Goal: Information Seeking & Learning: Find specific fact

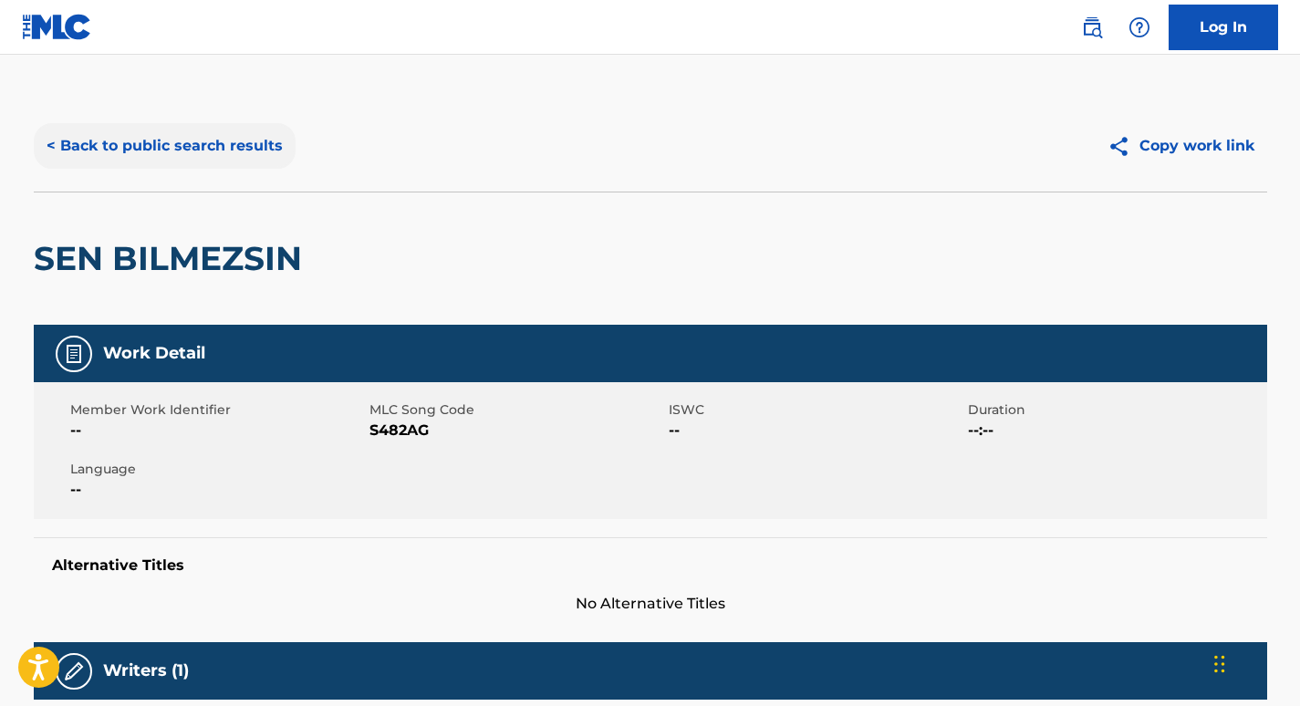
click at [201, 137] on button "< Back to public search results" at bounding box center [165, 146] width 262 height 46
click at [233, 151] on button "< Back to public search results" at bounding box center [165, 146] width 262 height 46
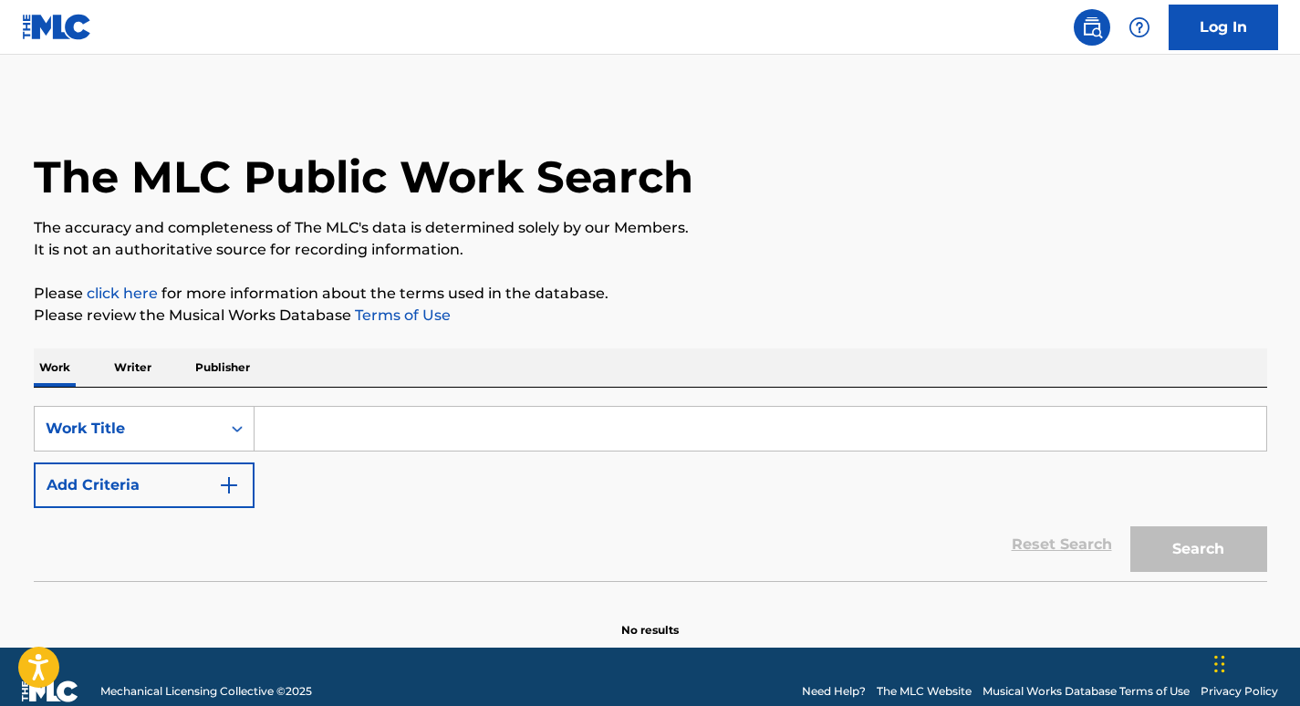
click at [400, 424] on input "Search Form" at bounding box center [760, 429] width 1012 height 44
paste input "00747533226"
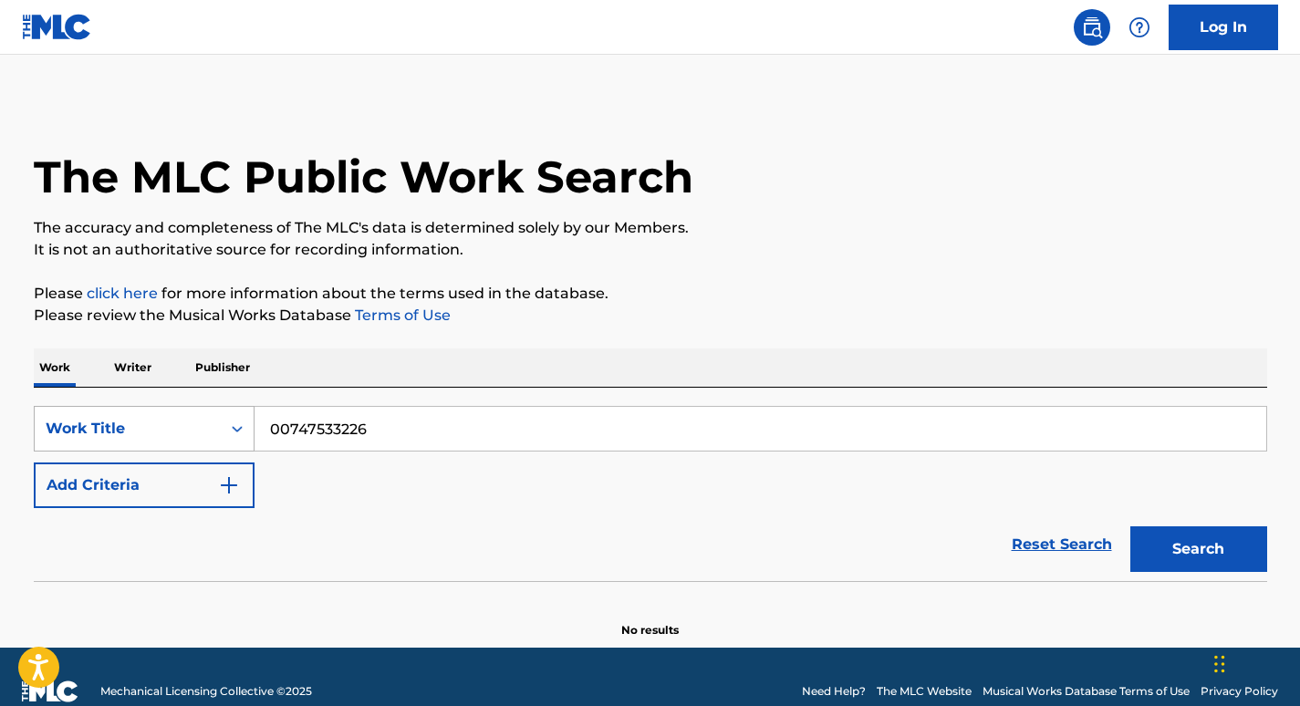
type input "00747533226"
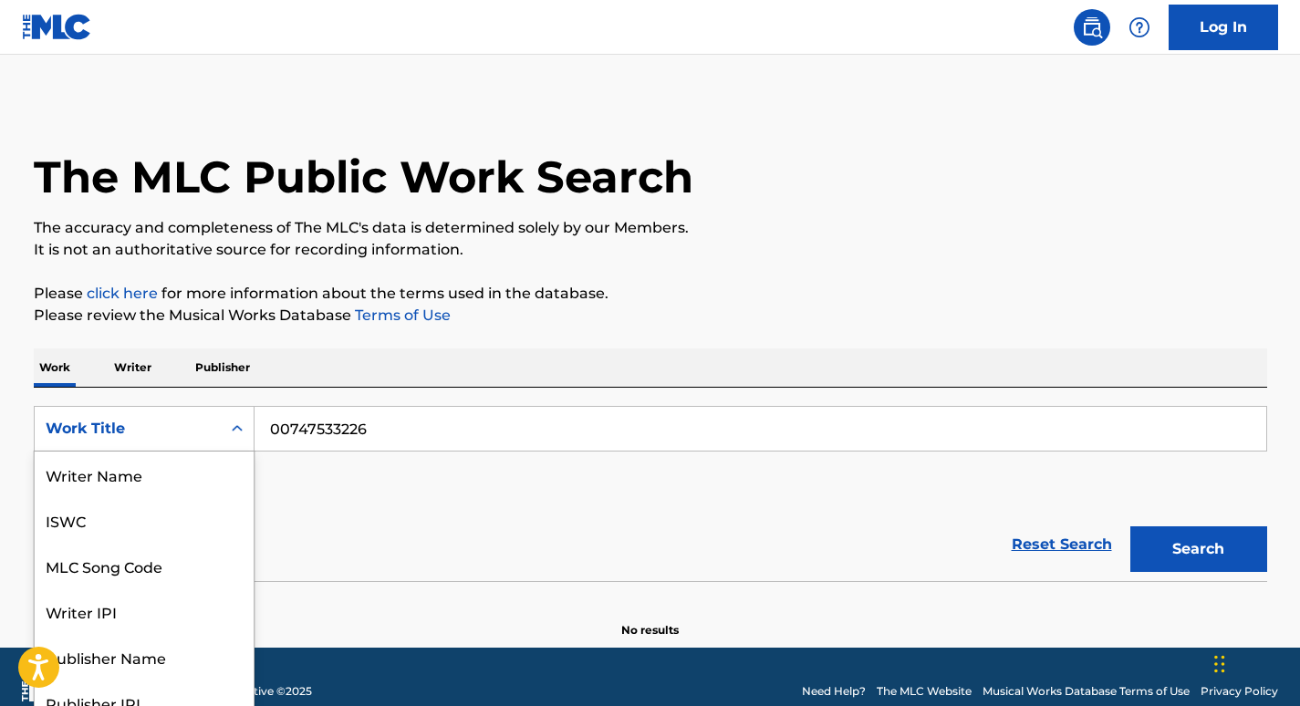
scroll to position [20, 0]
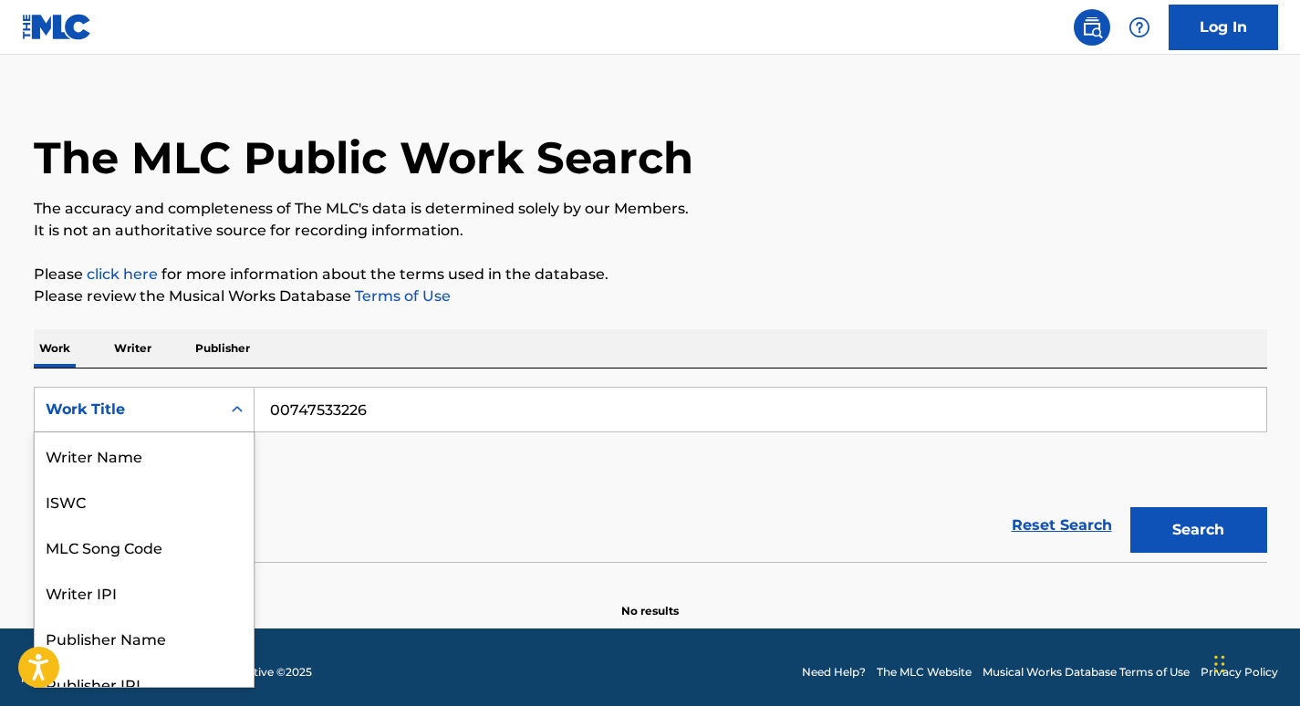
click at [193, 422] on div "Work Title" at bounding box center [128, 409] width 186 height 35
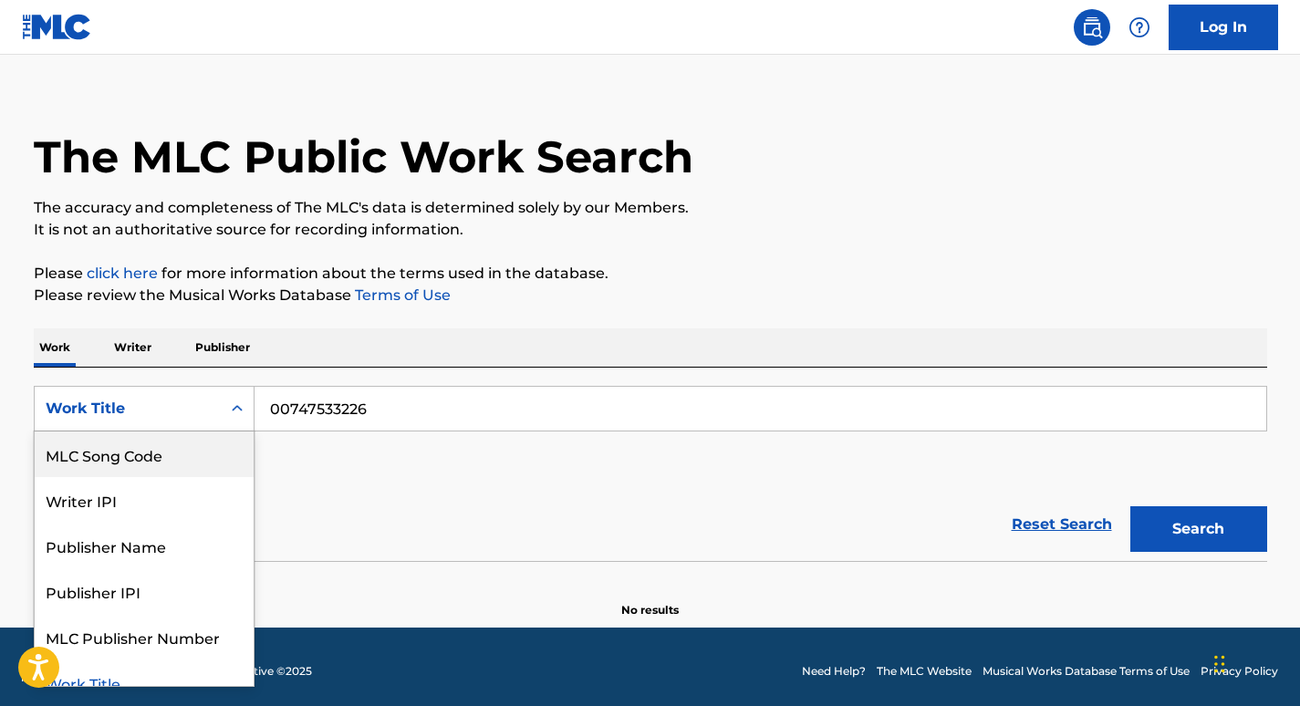
click at [113, 337] on p "Writer" at bounding box center [133, 347] width 48 height 38
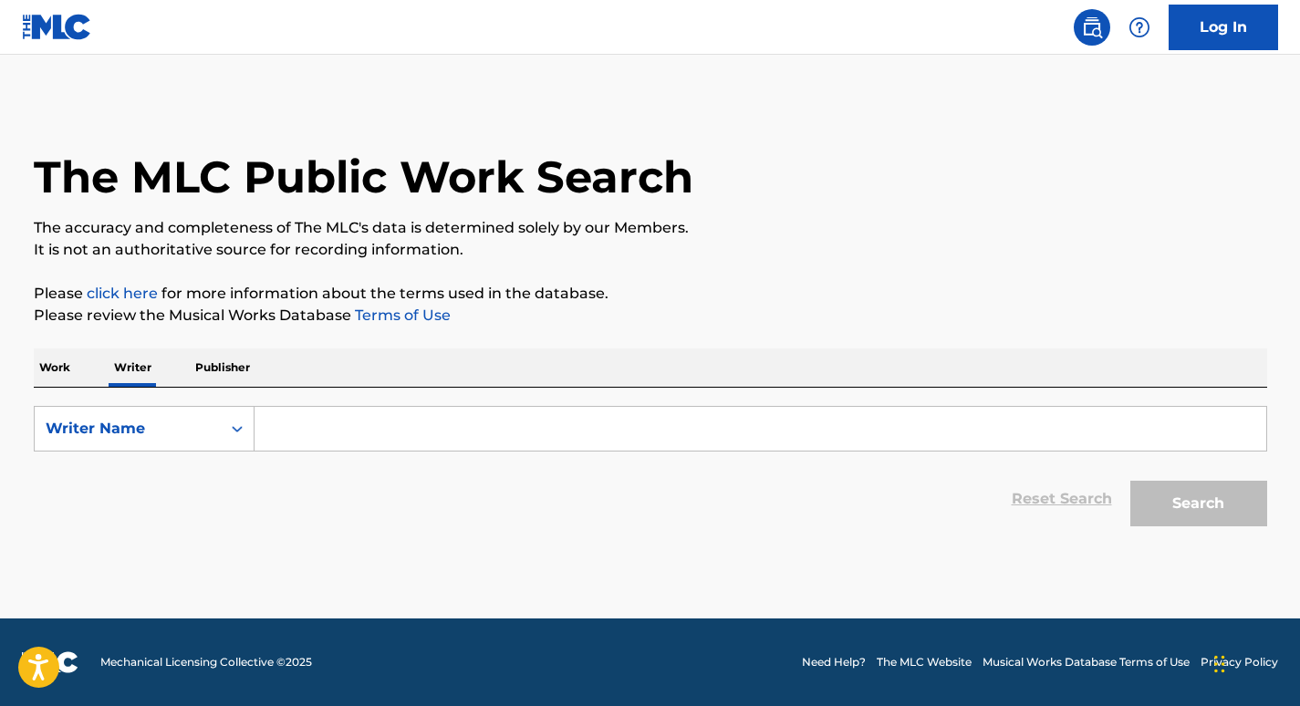
click at [135, 405] on div "SearchWithCriteria5655a61a-9309-477c-a4e9-99ddbb05d084 Writer Name Reset Search…" at bounding box center [650, 462] width 1233 height 148
click at [167, 427] on div "Writer Name" at bounding box center [128, 429] width 164 height 22
click at [161, 486] on div "Writer IPI" at bounding box center [144, 475] width 219 height 46
click at [285, 407] on input "Search Form" at bounding box center [760, 429] width 1012 height 44
paste input "00747533226"
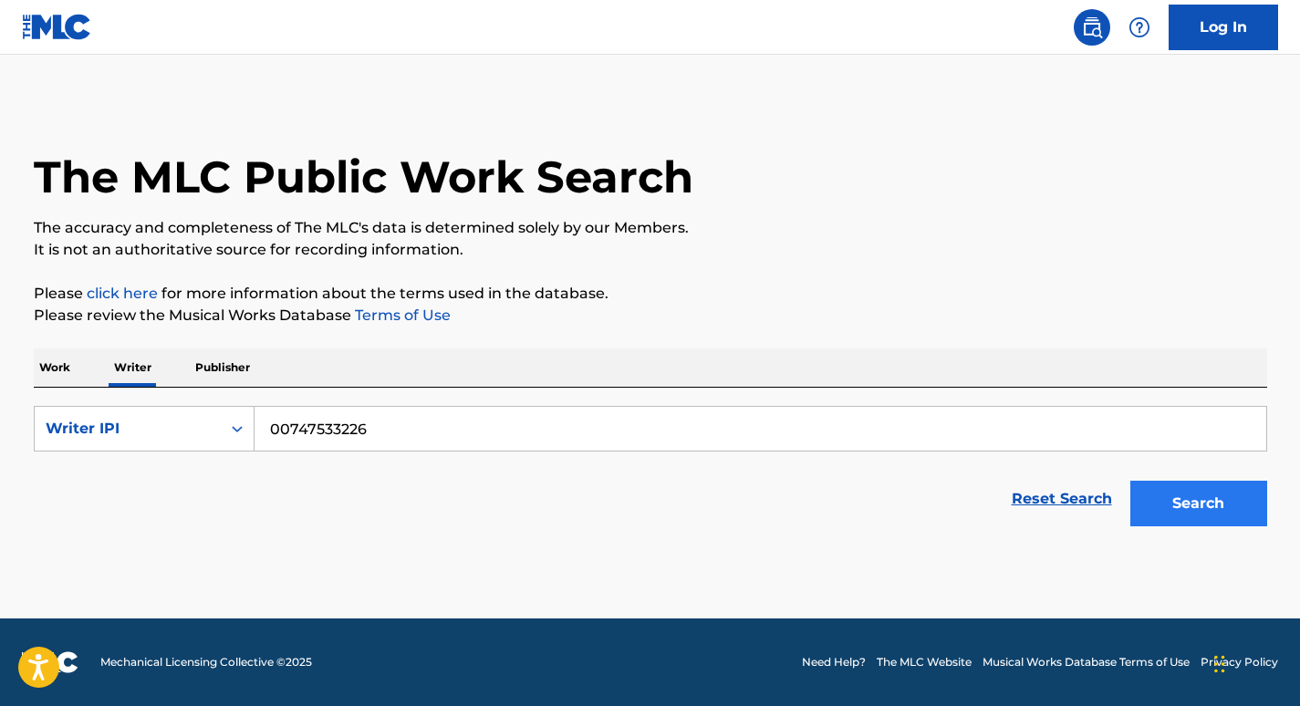
type input "00747533226"
click at [1167, 489] on button "Search" at bounding box center [1198, 504] width 137 height 46
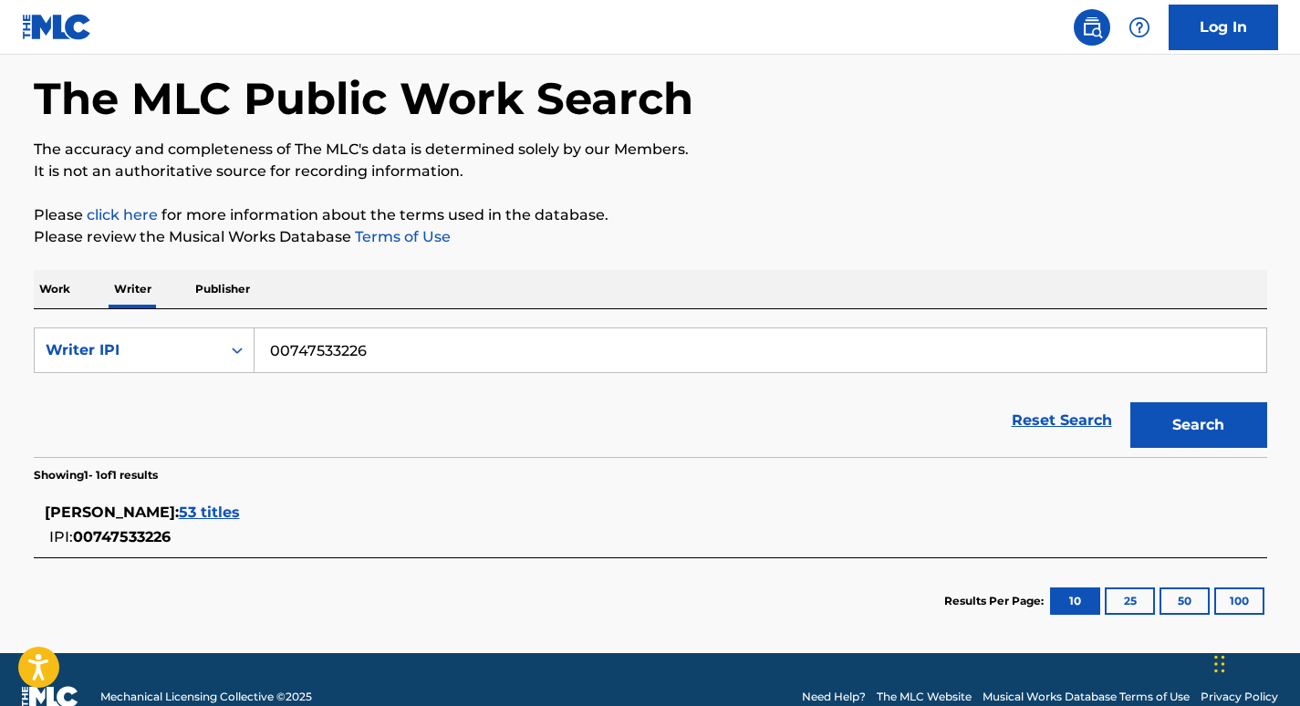
scroll to position [112, 0]
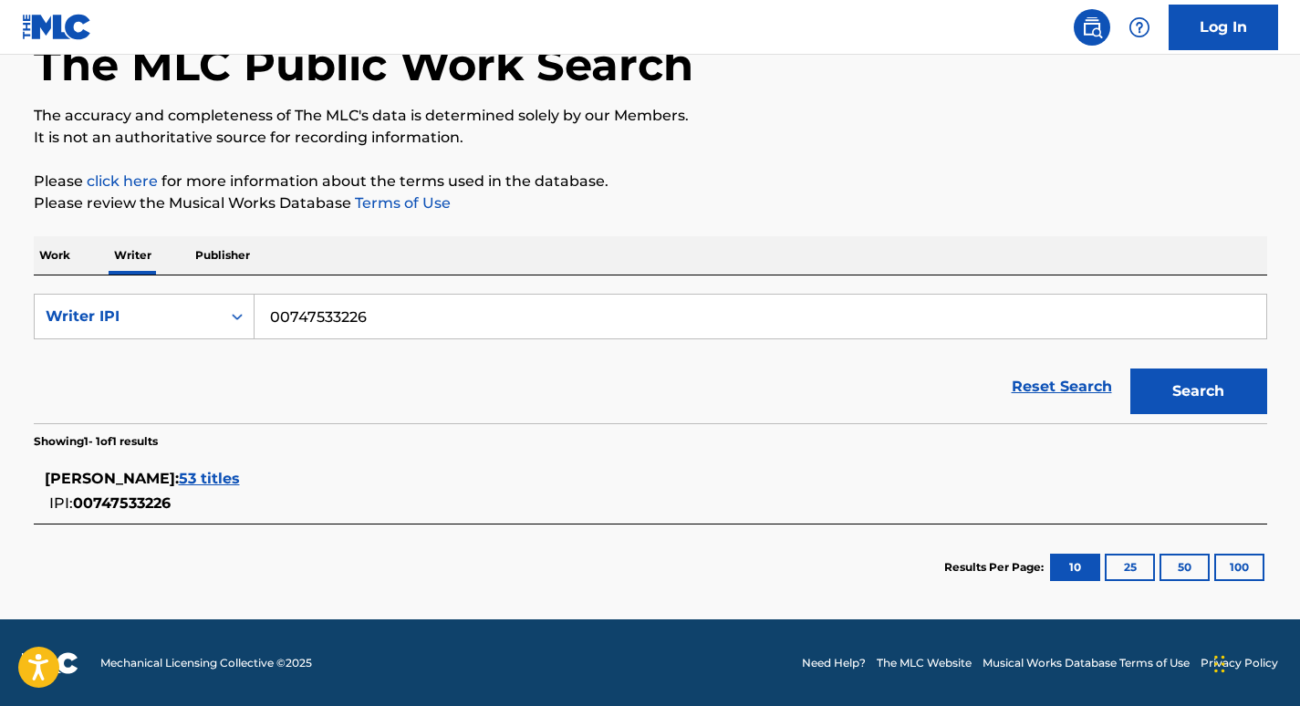
click at [240, 472] on span "53 titles" at bounding box center [209, 478] width 61 height 17
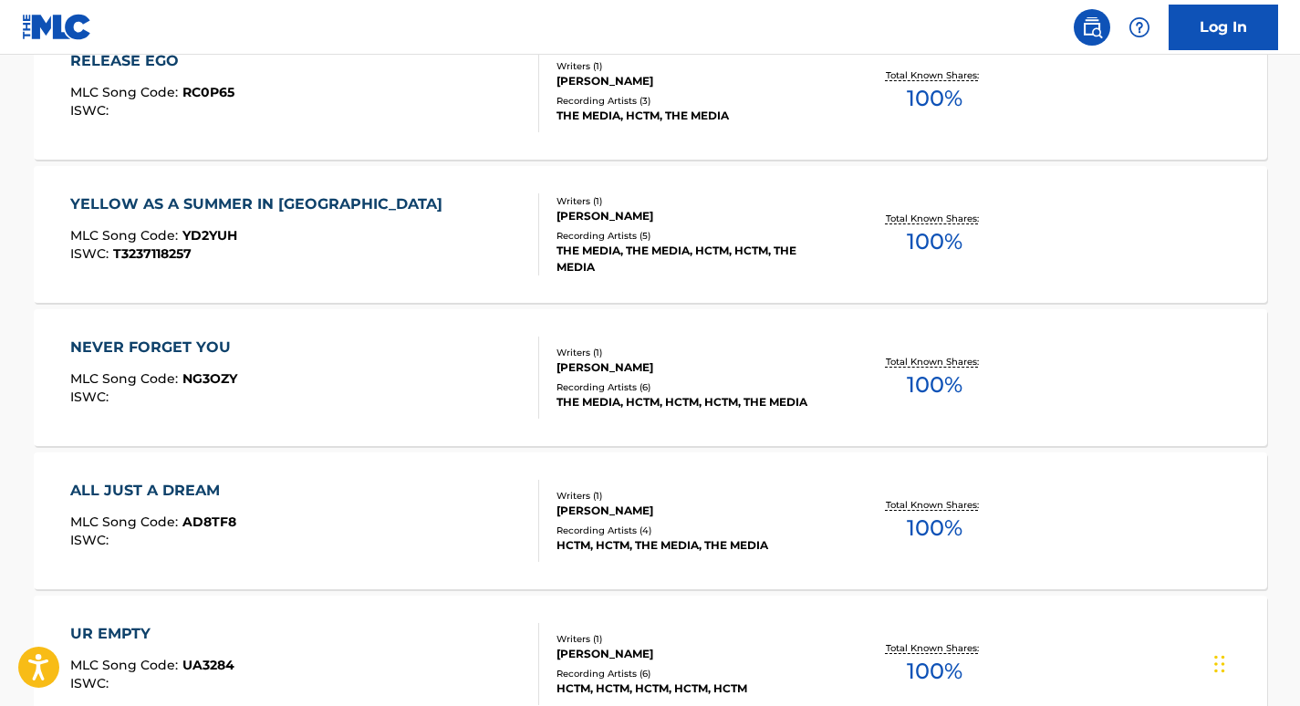
scroll to position [1024, 0]
click at [485, 361] on div "NEVER FORGET YOU MLC Song Code : NG3OZY ISWC :" at bounding box center [304, 377] width 469 height 82
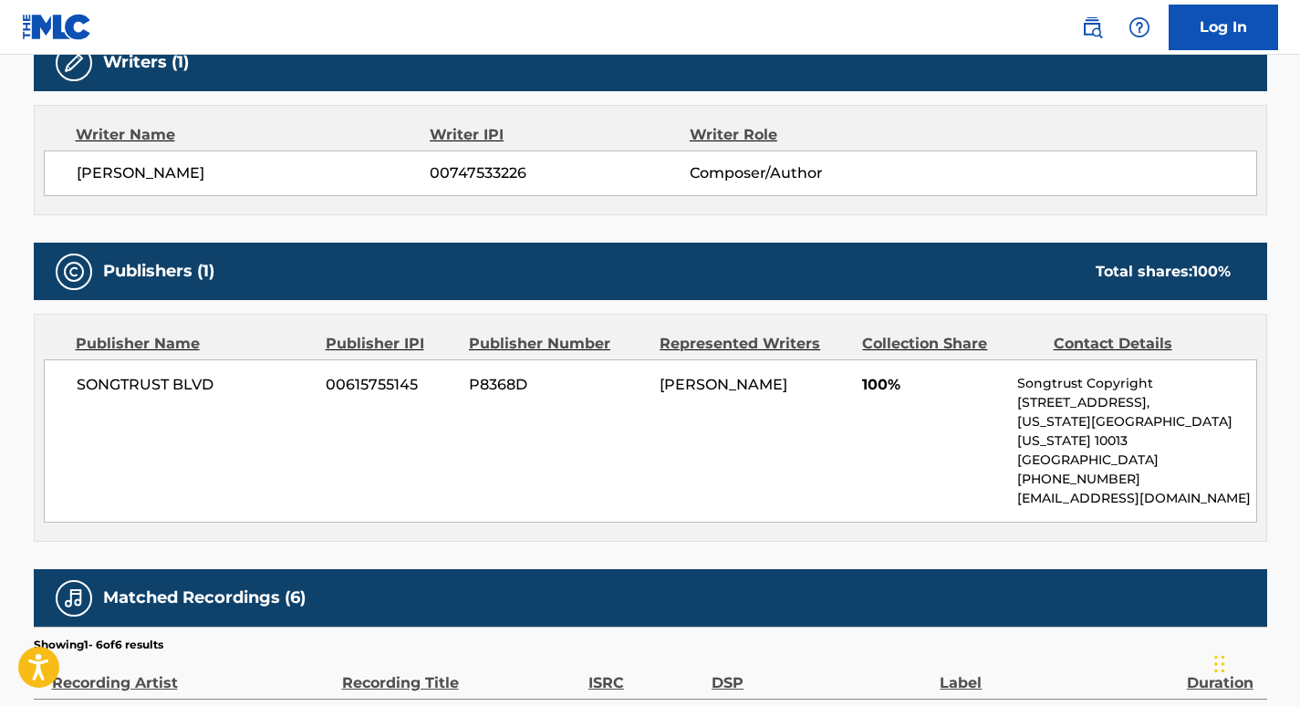
scroll to position [607, 0]
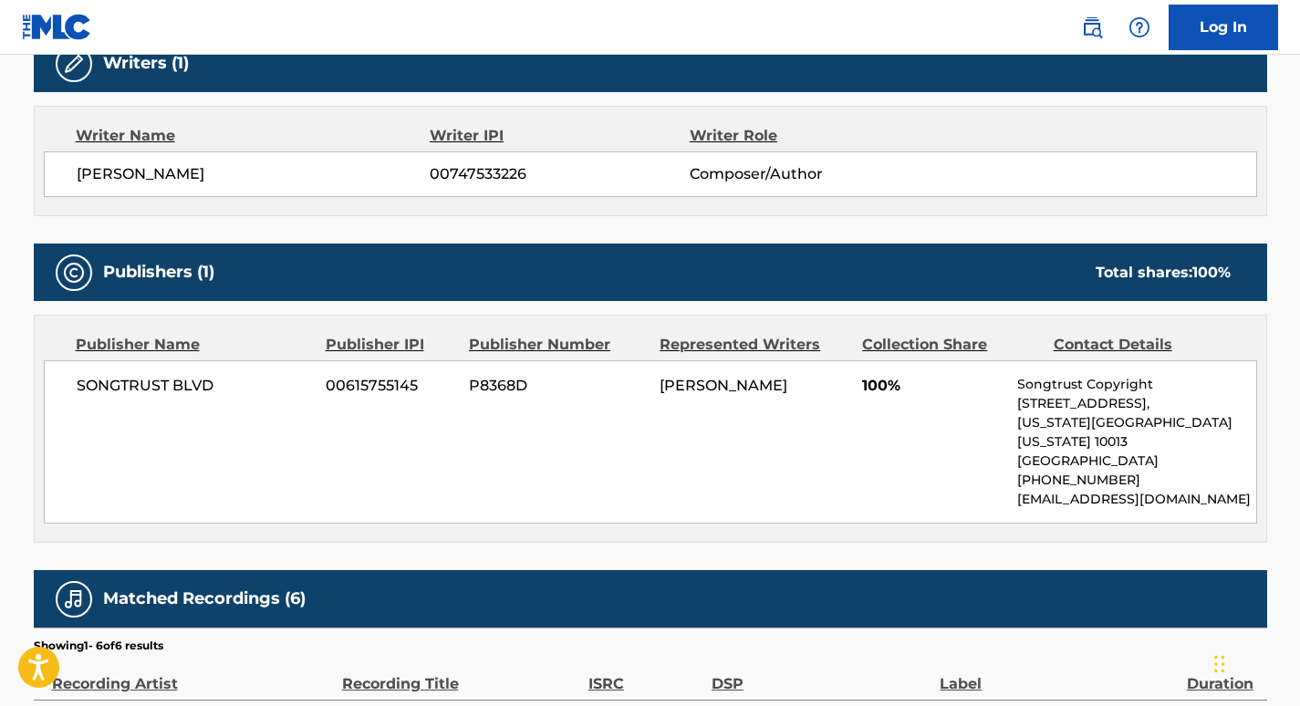
drag, startPoint x: 237, startPoint y: 174, endPoint x: 48, endPoint y: 182, distance: 189.0
click at [48, 182] on div "JUAN DAVID RODRIGUEZ 00747533226 Composer/Author" at bounding box center [650, 174] width 1213 height 46
drag, startPoint x: 282, startPoint y: 184, endPoint x: 55, endPoint y: 184, distance: 227.1
click at [55, 184] on div "JUAN DAVID RODRIGUEZ 00747533226 Composer/Author" at bounding box center [650, 174] width 1213 height 46
copy span "JUAN DAVID RODRIGUEZ"
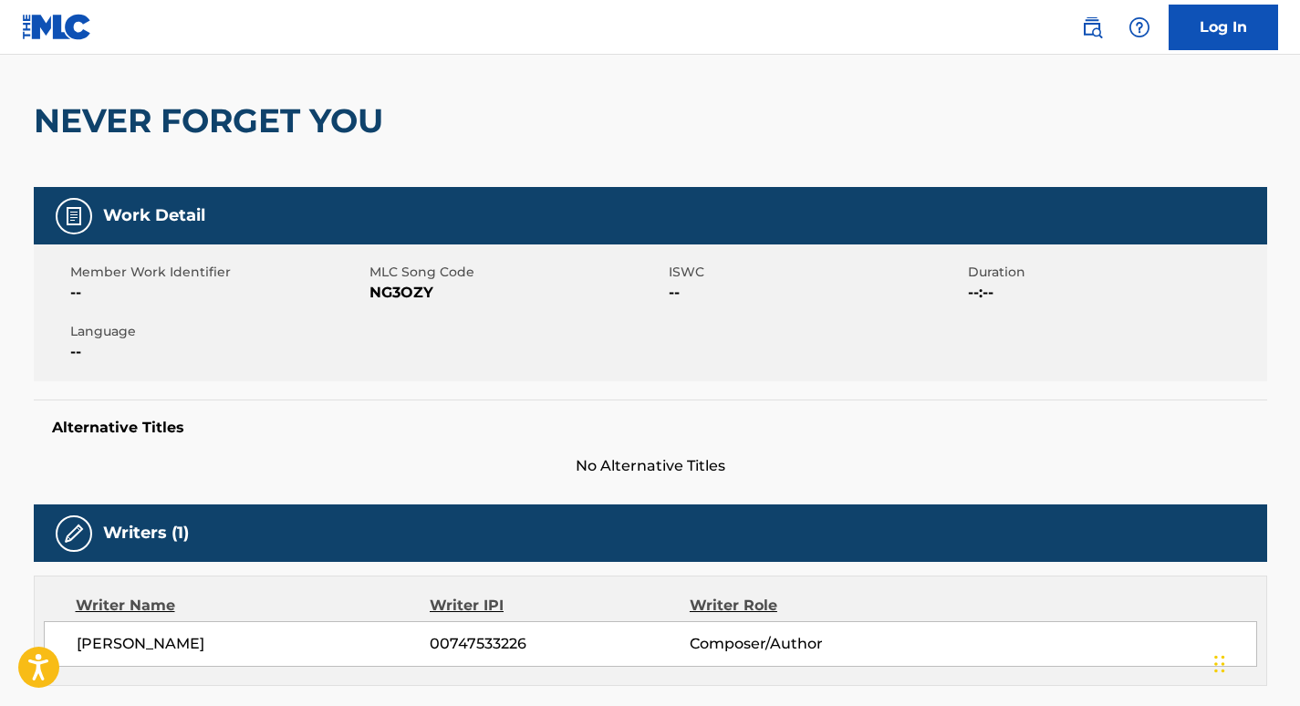
scroll to position [0, 0]
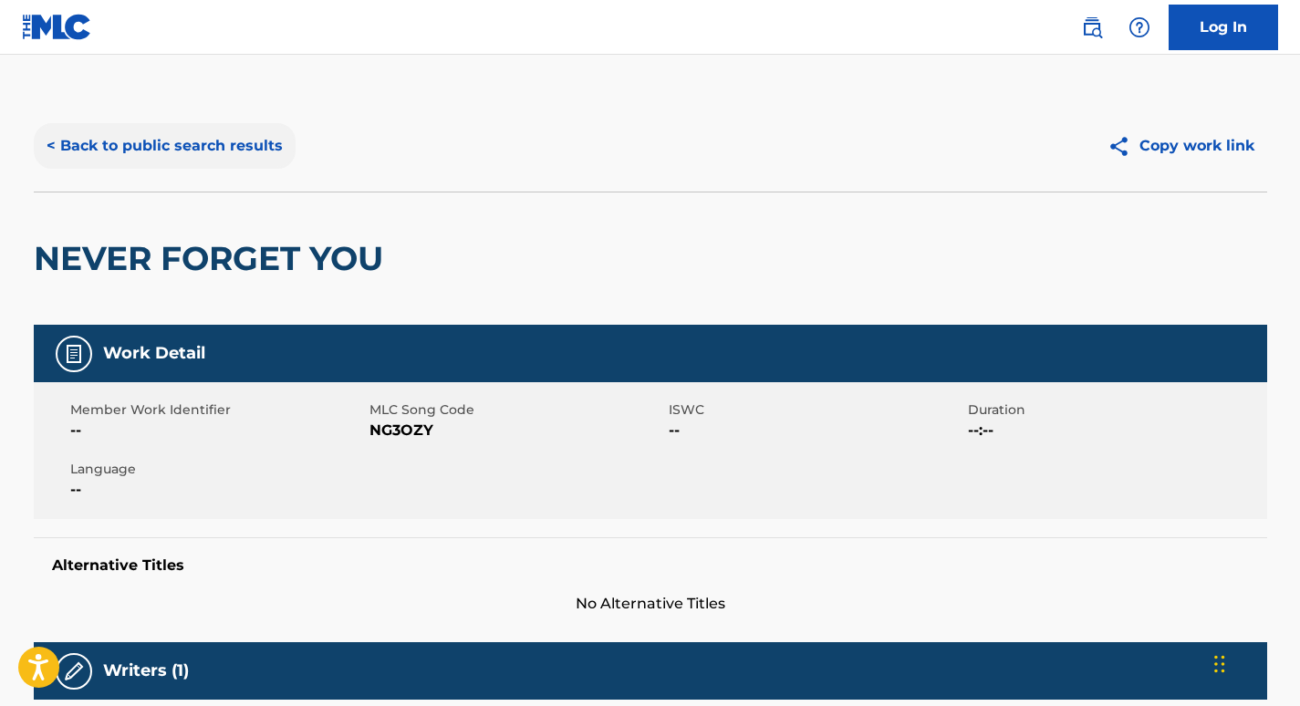
click at [52, 142] on button "< Back to public search results" at bounding box center [165, 146] width 262 height 46
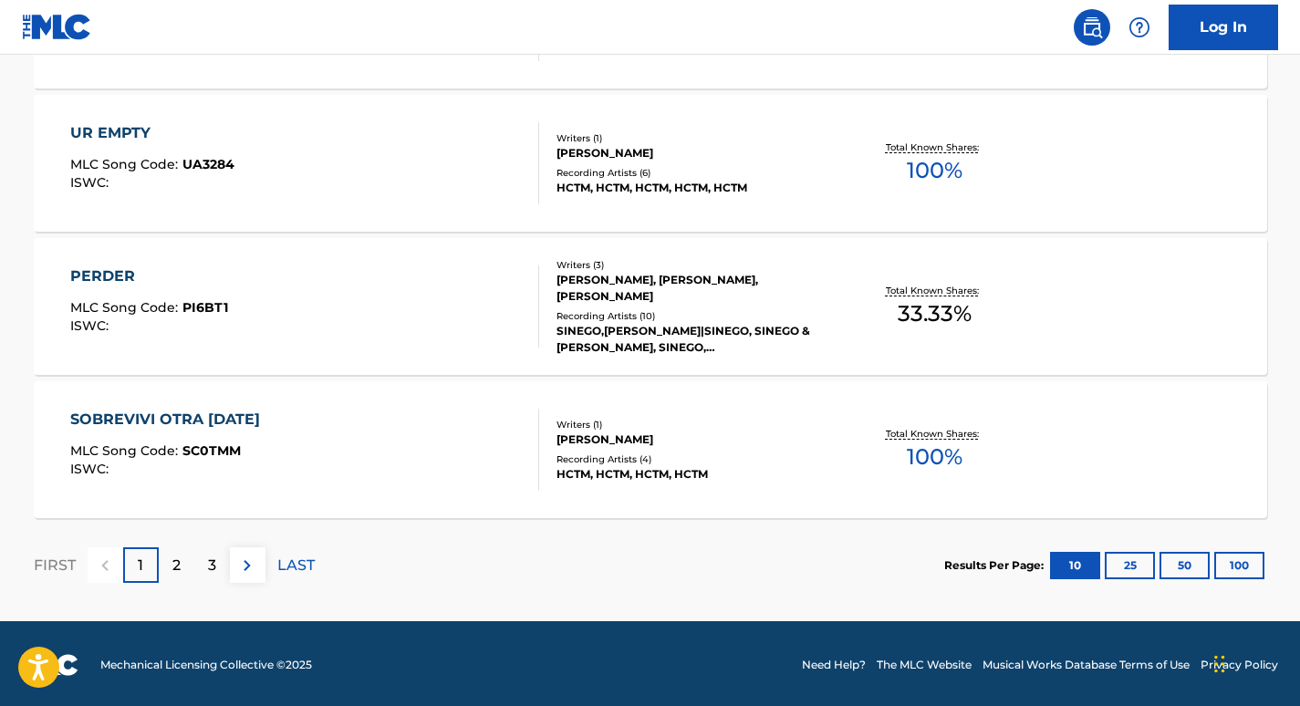
scroll to position [1527, 0]
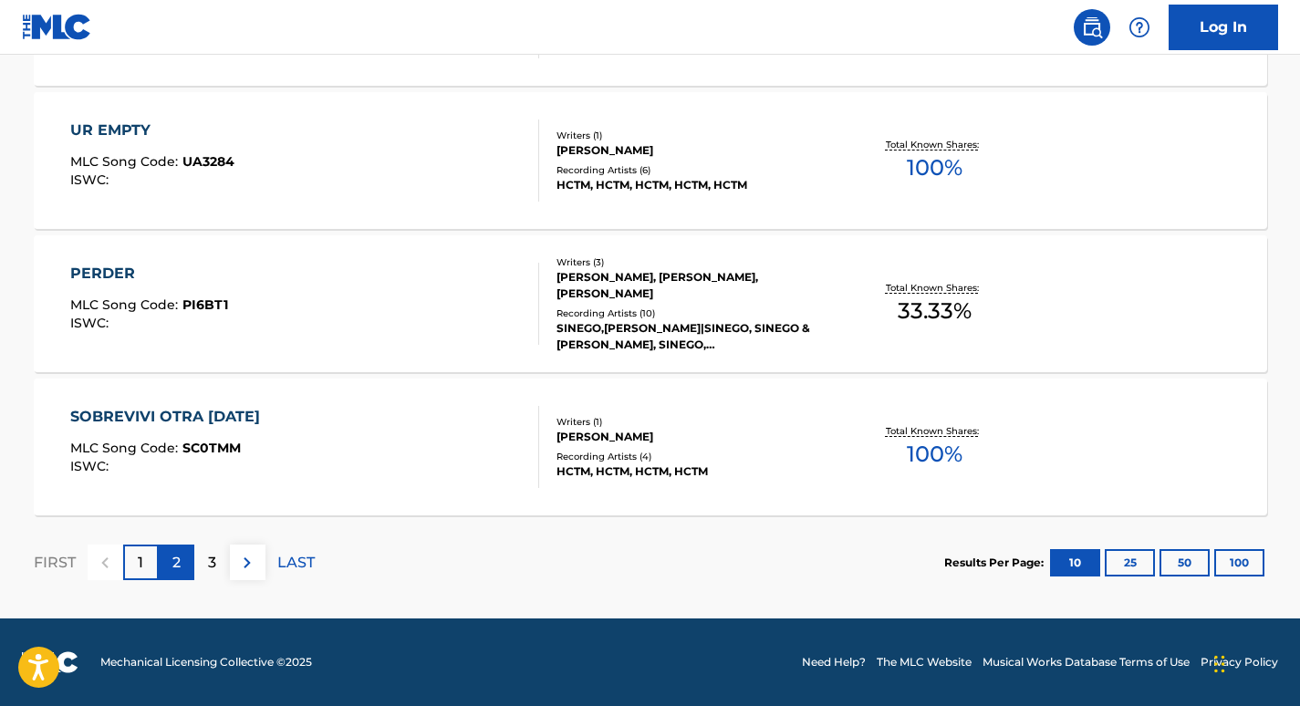
click at [178, 562] on p "2" at bounding box center [176, 563] width 8 height 22
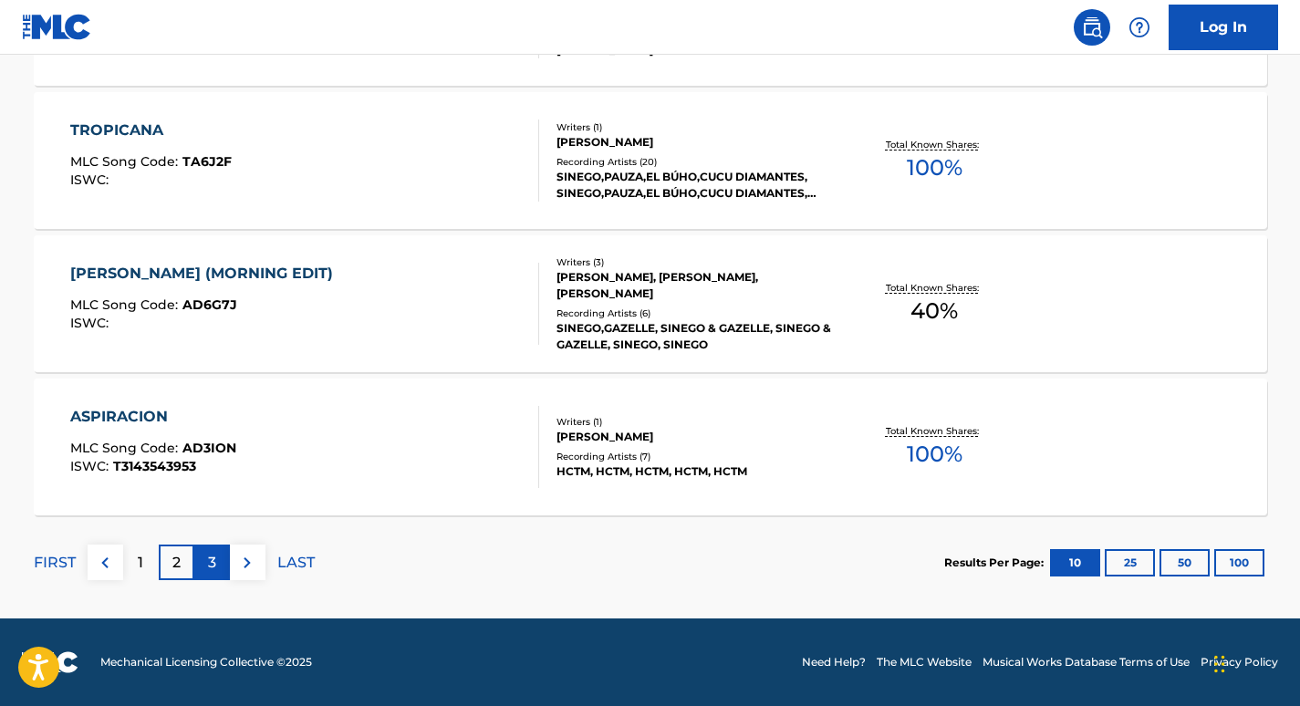
click at [218, 575] on div "3" at bounding box center [212, 563] width 36 height 36
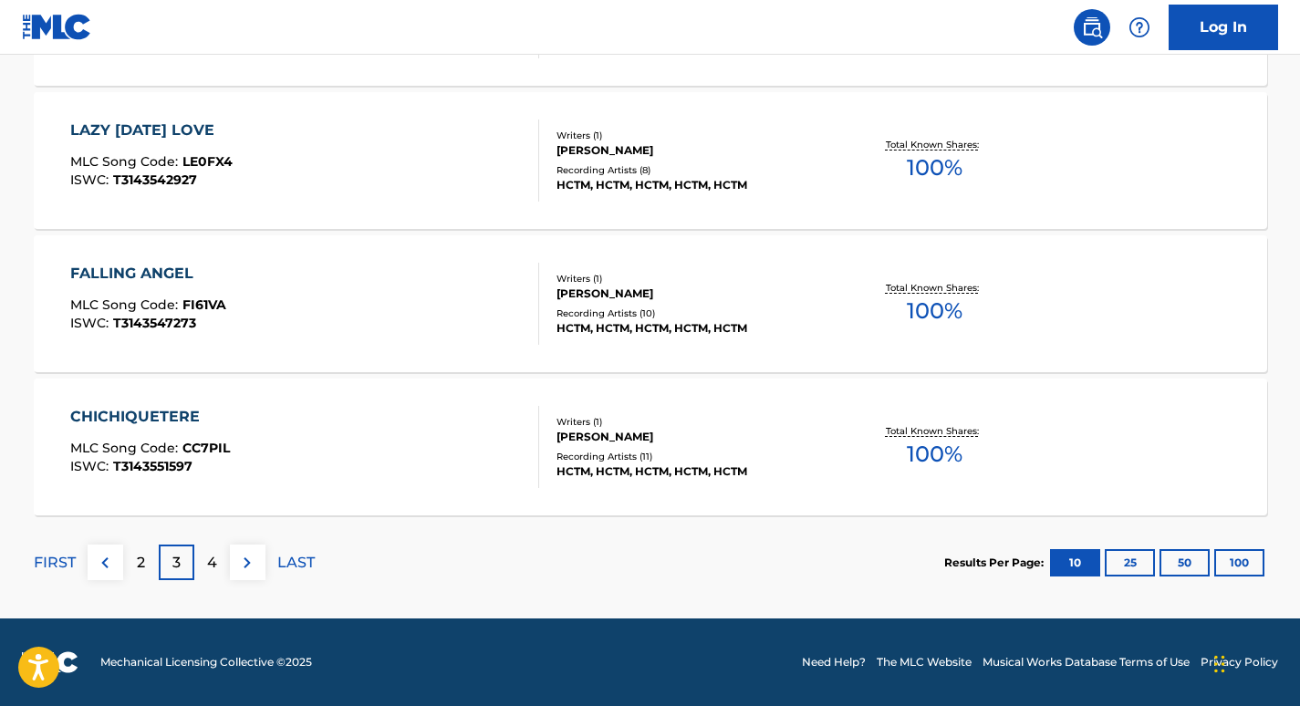
click at [395, 437] on div "CHICHIQUETERE MLC Song Code : CC7PIL ISWC : T3143551597" at bounding box center [304, 447] width 469 height 82
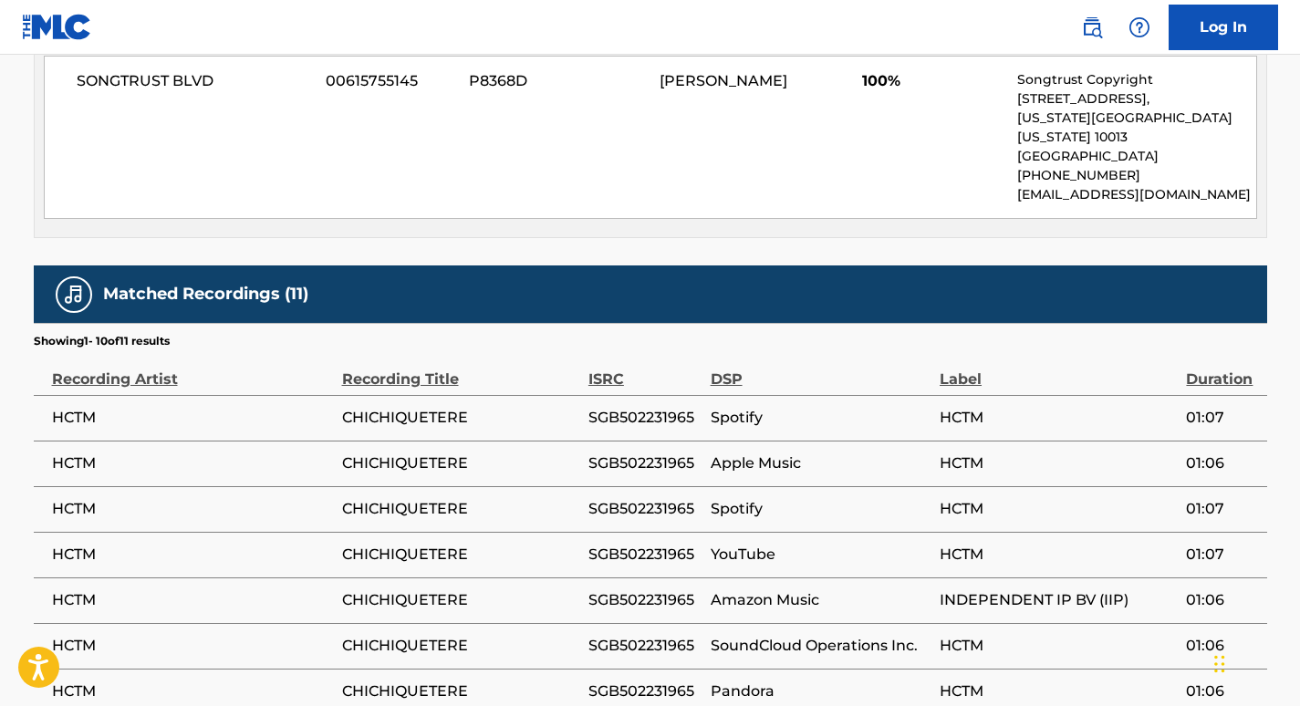
scroll to position [607, 0]
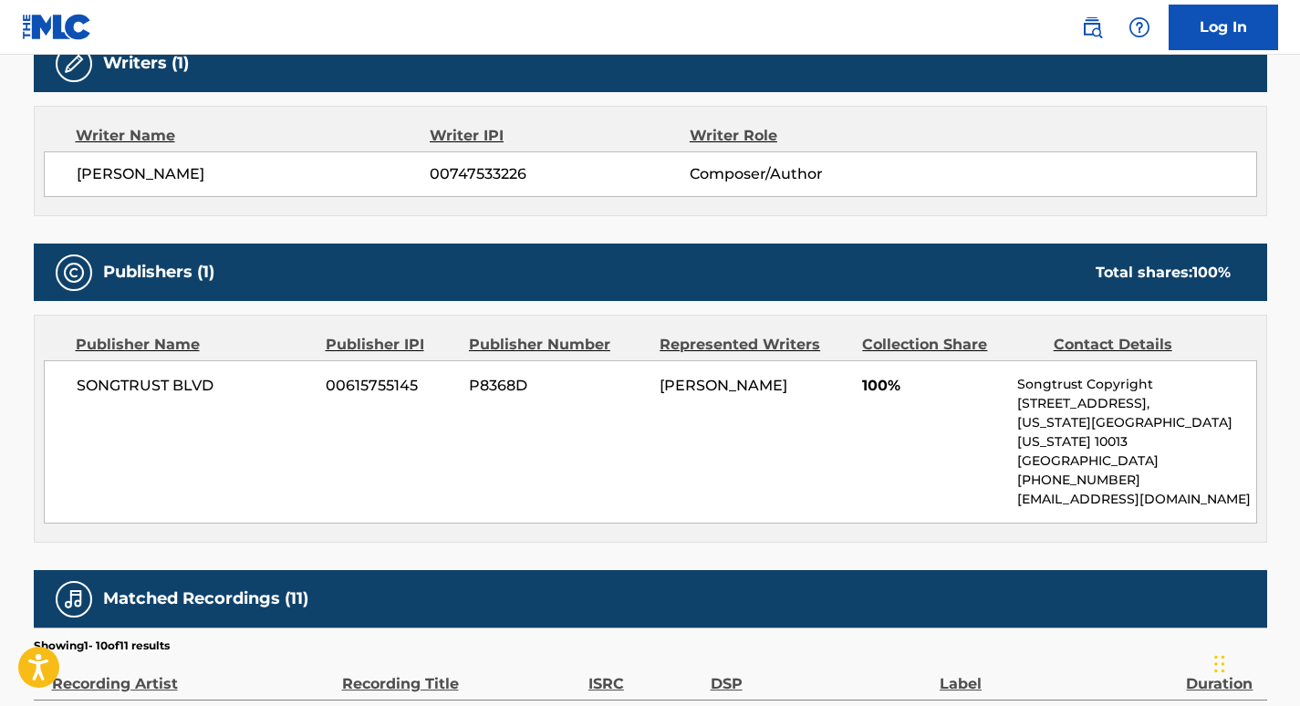
drag, startPoint x: 288, startPoint y: 180, endPoint x: 61, endPoint y: 206, distance: 228.7
click at [61, 206] on div "Writer Name Writer IPI Writer Role JUAN DAVID RODRIGUEZ 00747533226 Composer/Au…" at bounding box center [650, 161] width 1233 height 110
copy span "JUAN DAVID RODRIGUEZ"
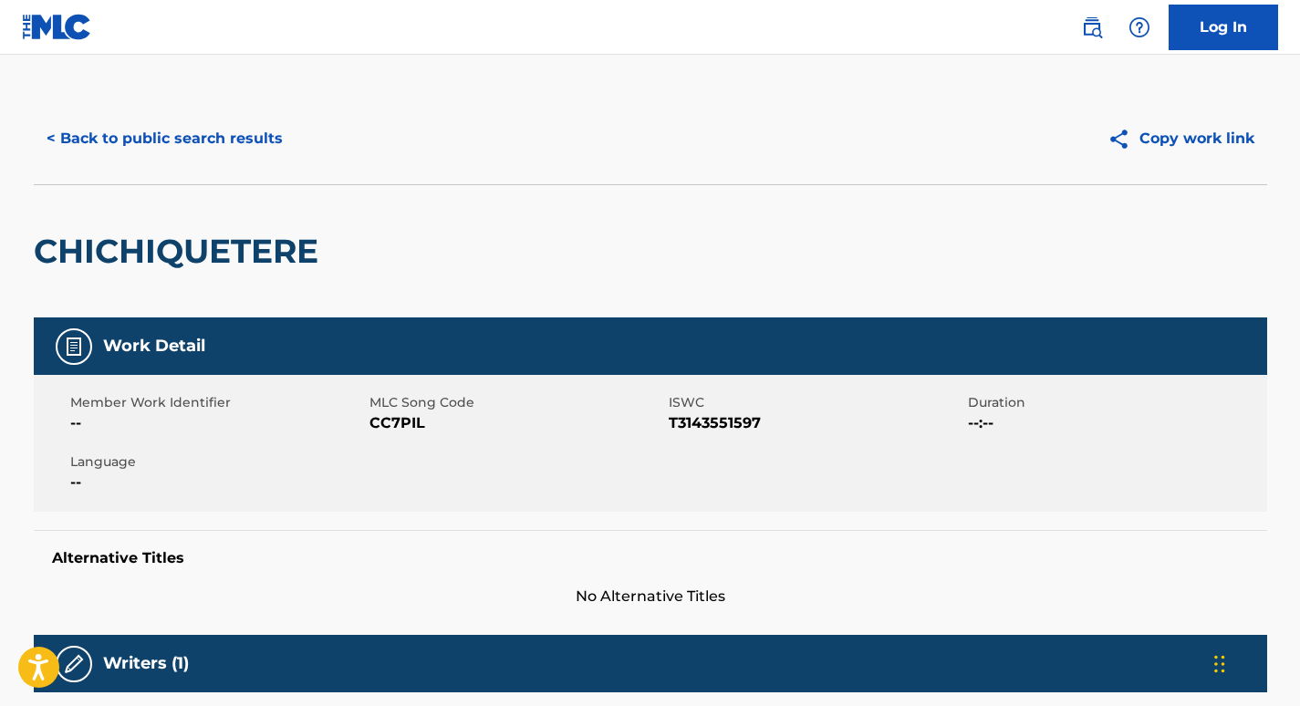
scroll to position [0, 0]
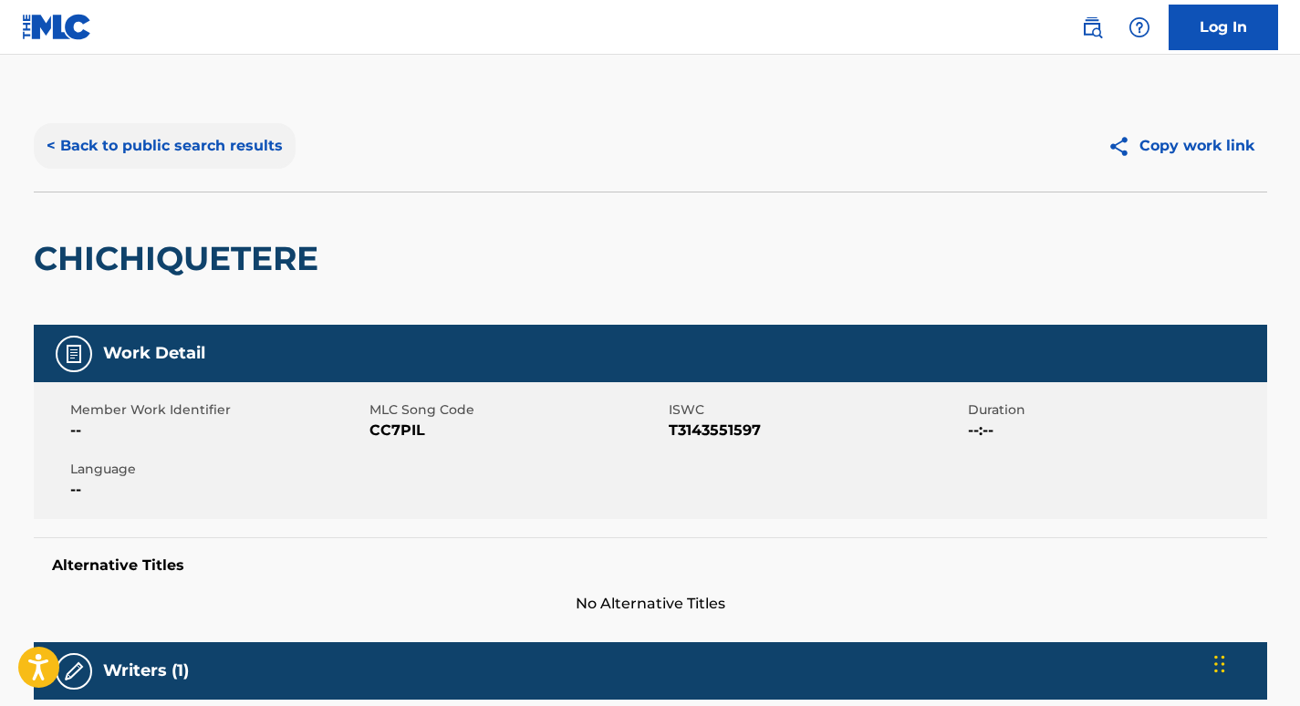
click at [234, 151] on button "< Back to public search results" at bounding box center [165, 146] width 262 height 46
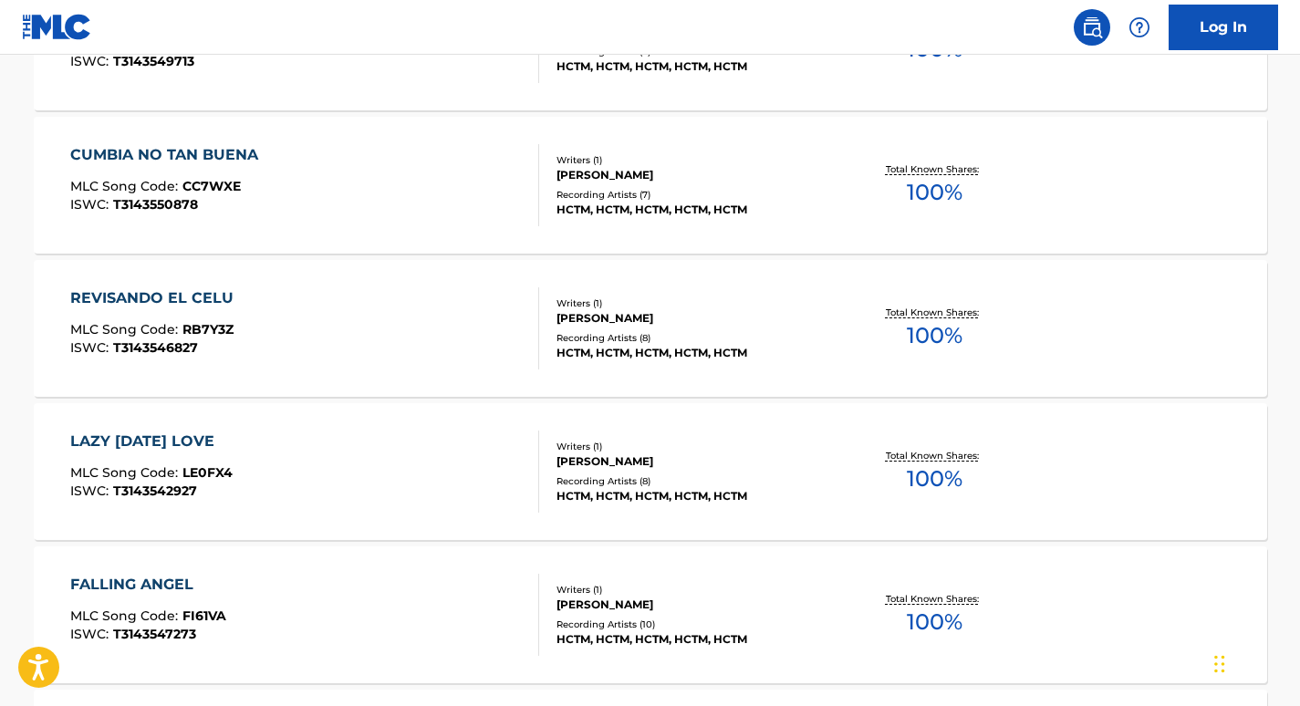
scroll to position [912, 0]
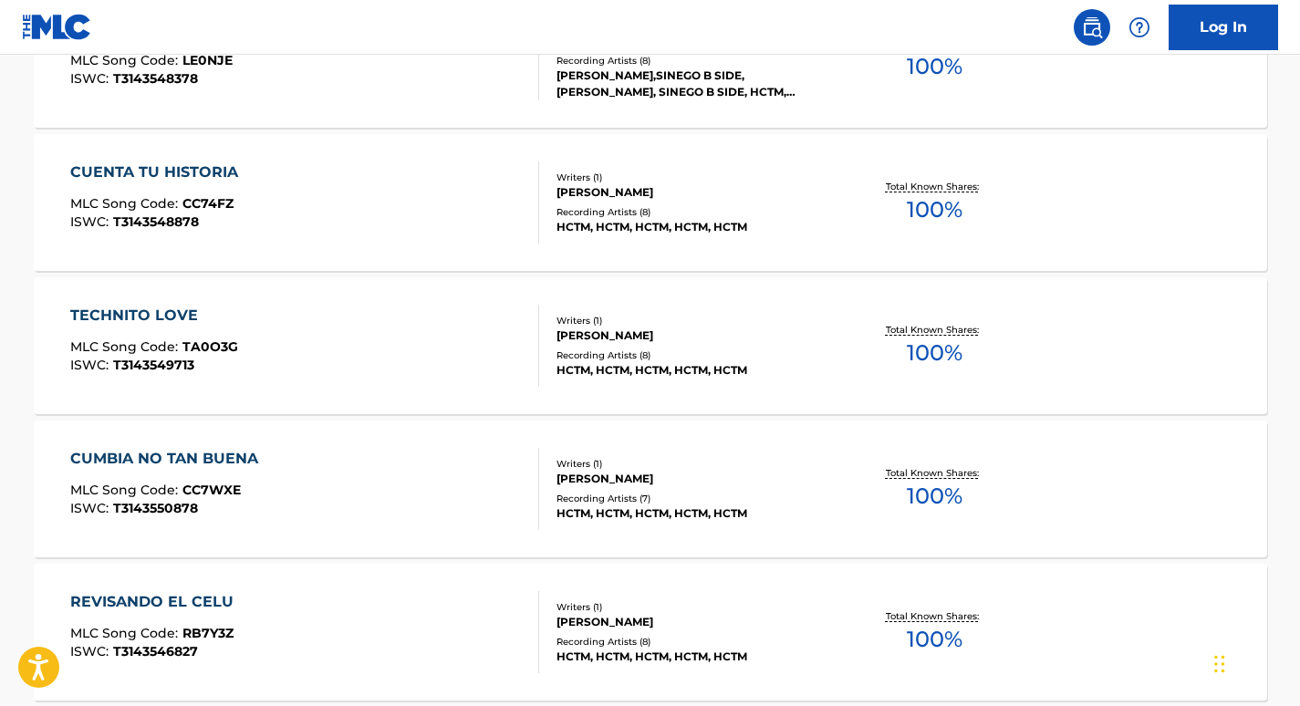
click at [637, 221] on div "HCTM, HCTM, HCTM, HCTM, HCTM" at bounding box center [693, 227] width 275 height 16
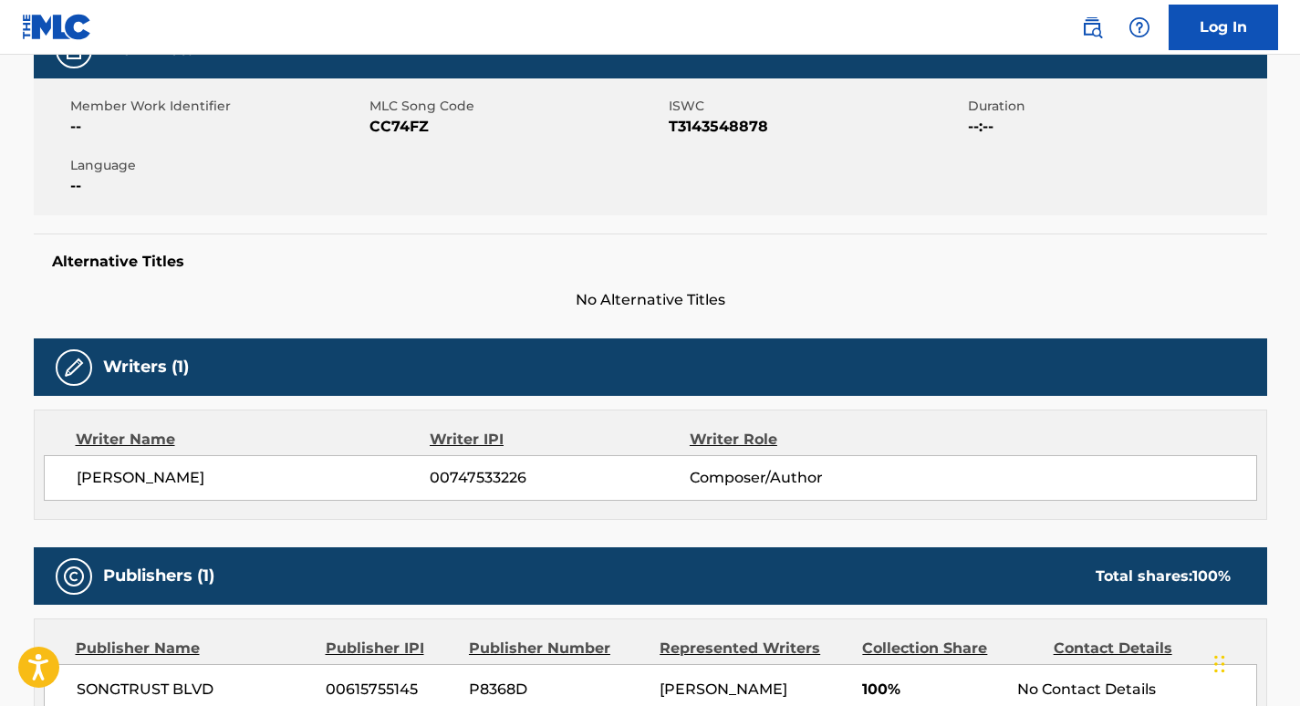
scroll to position [607, 0]
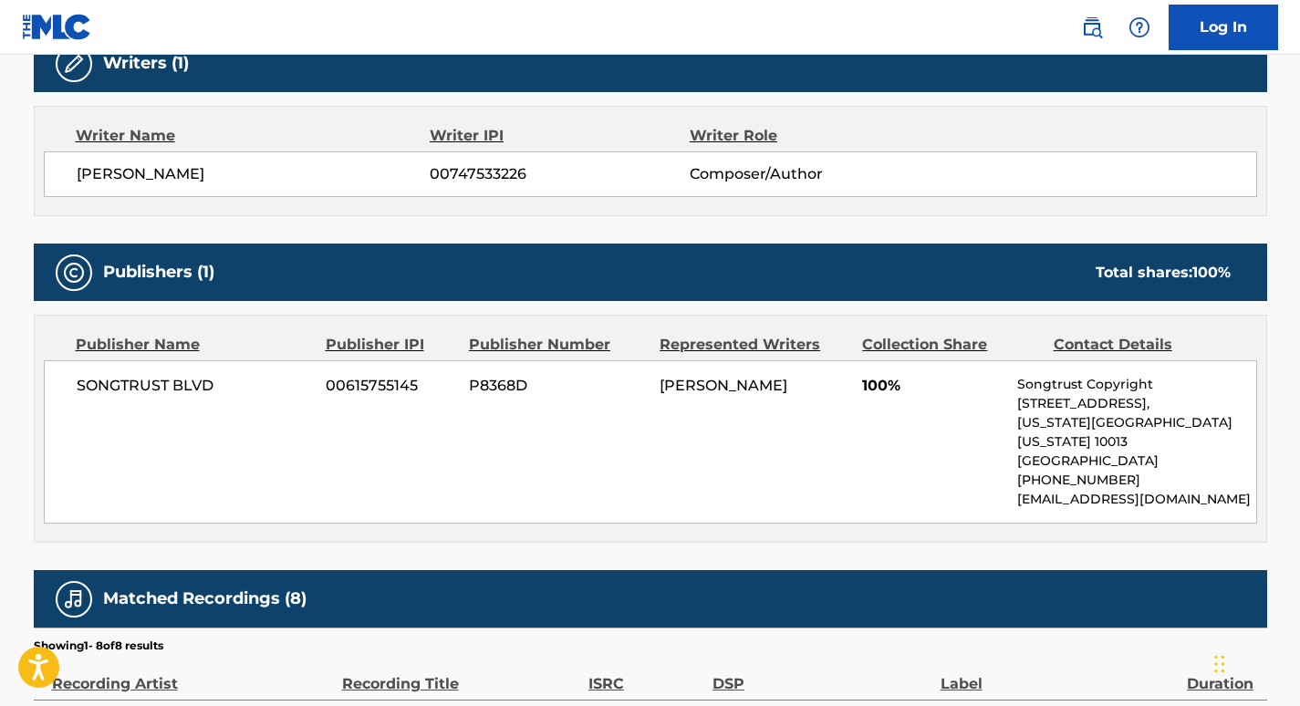
click at [489, 172] on span "00747533226" at bounding box center [559, 174] width 259 height 22
copy span "00747533226"
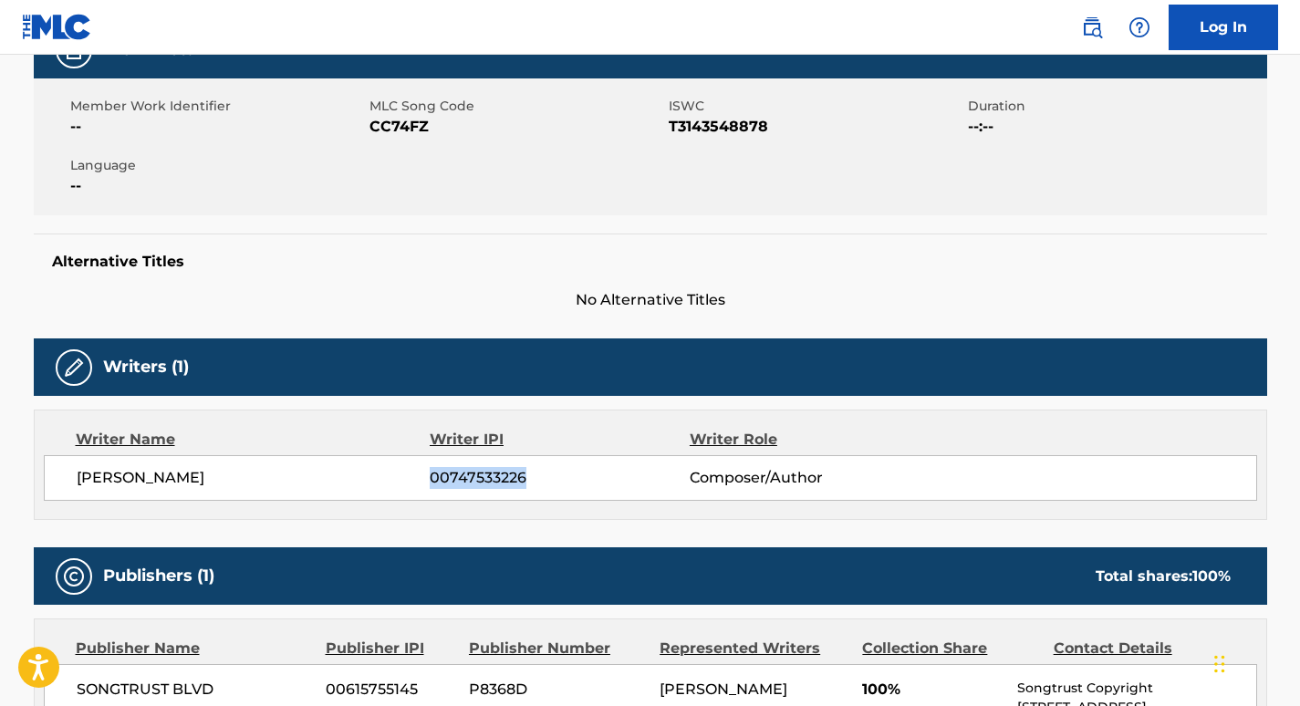
scroll to position [0, 0]
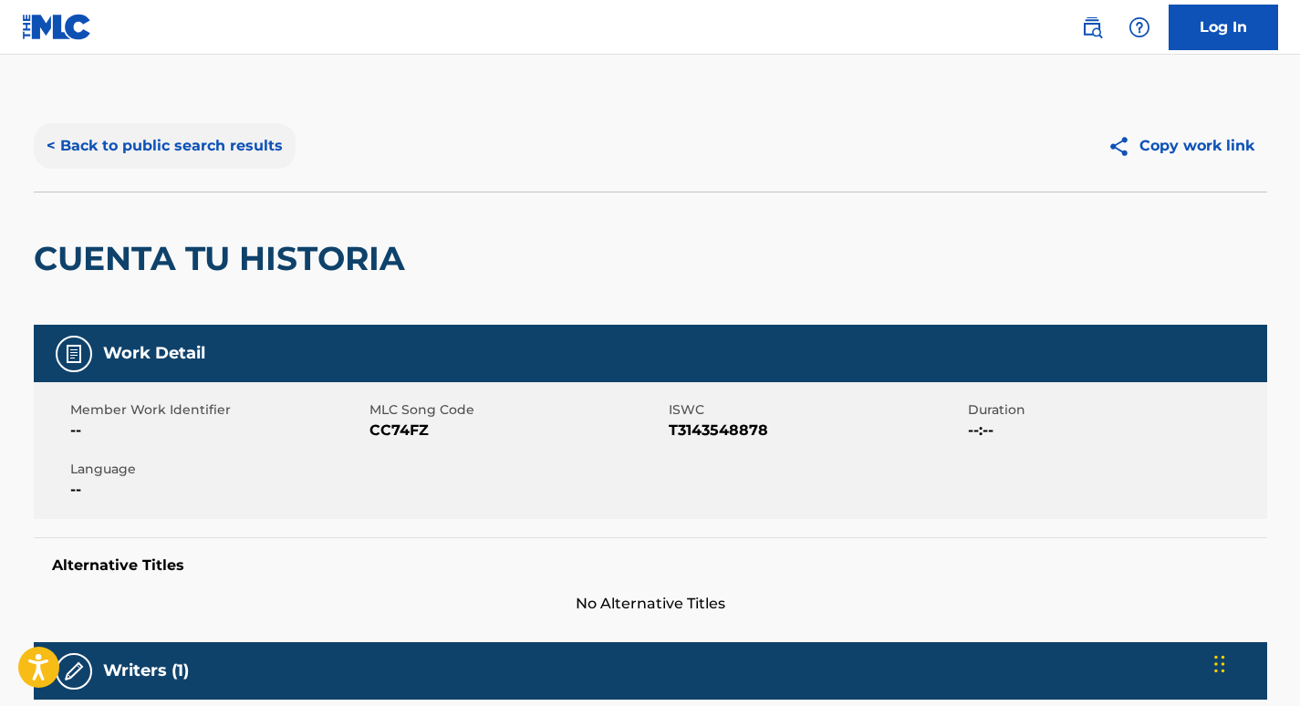
click at [245, 153] on button "< Back to public search results" at bounding box center [165, 146] width 262 height 46
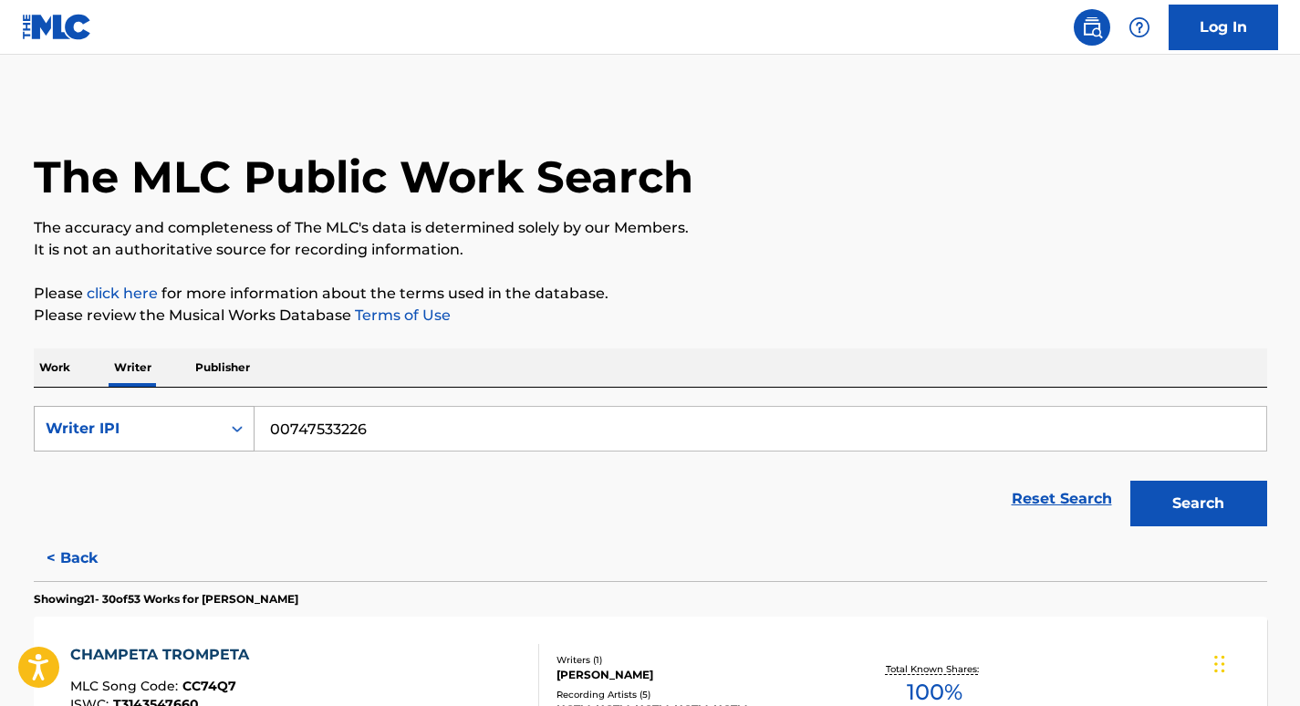
drag, startPoint x: 279, startPoint y: 438, endPoint x: 141, endPoint y: 424, distance: 138.4
click at [146, 424] on div "SearchWithCriteria6e70eb79-3a78-45b9-914e-811538ada993 Writer IPI 00747533226" at bounding box center [650, 429] width 1233 height 46
paste input "891647002"
type input "00891647002"
click at [1244, 511] on button "Search" at bounding box center [1198, 504] width 137 height 46
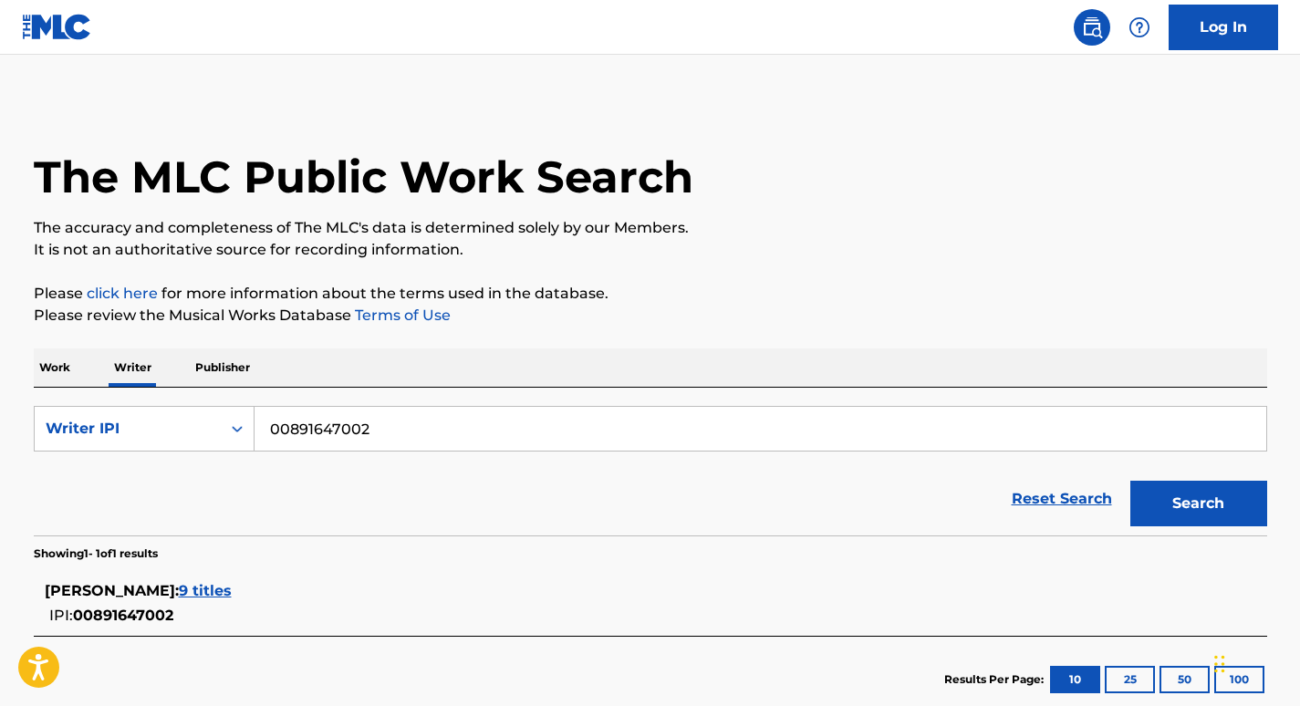
click at [232, 594] on span "9 titles" at bounding box center [205, 590] width 53 height 17
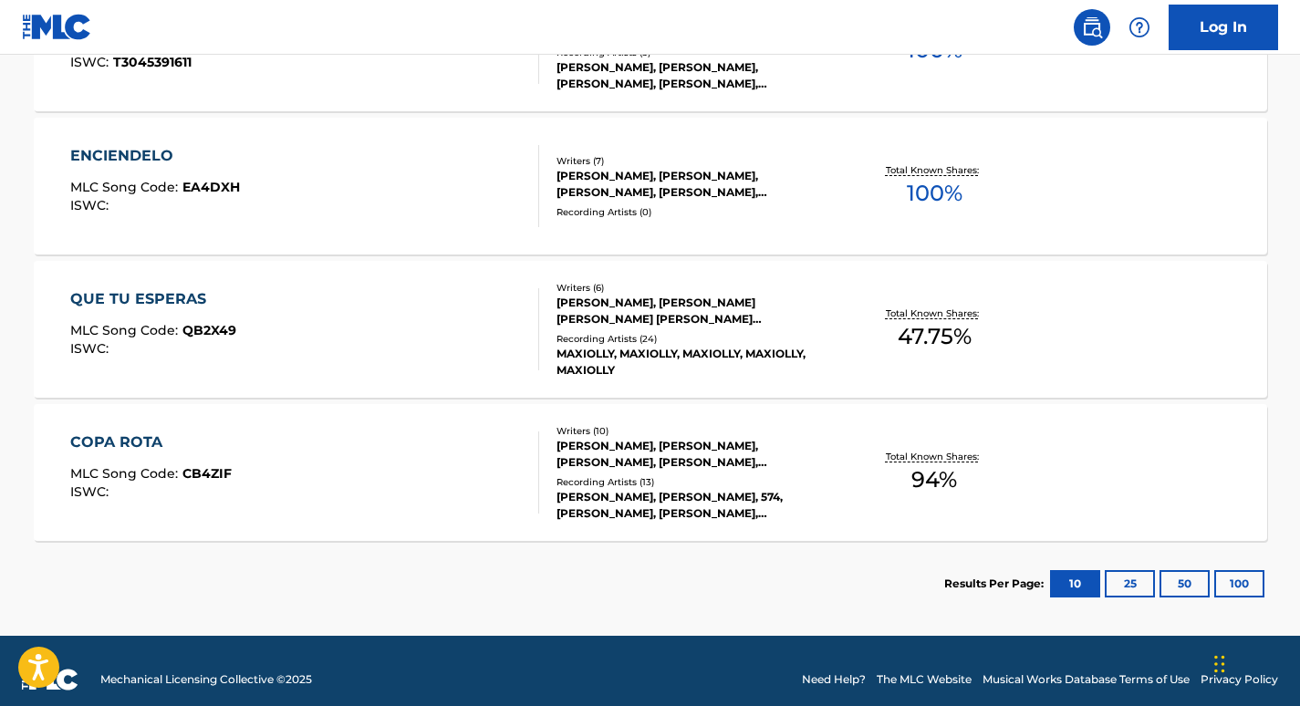
scroll to position [1375, 0]
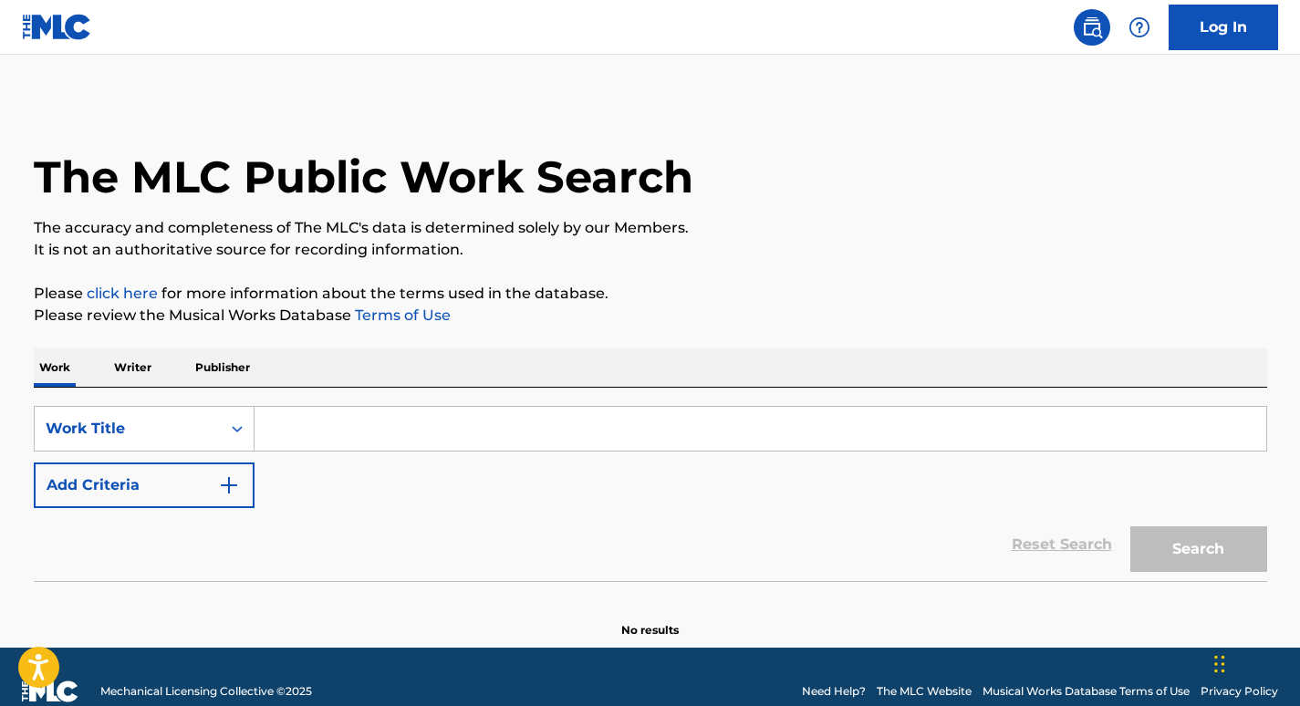
click at [433, 442] on input "Search Form" at bounding box center [760, 429] width 1012 height 44
paste input "Chichiquetere"
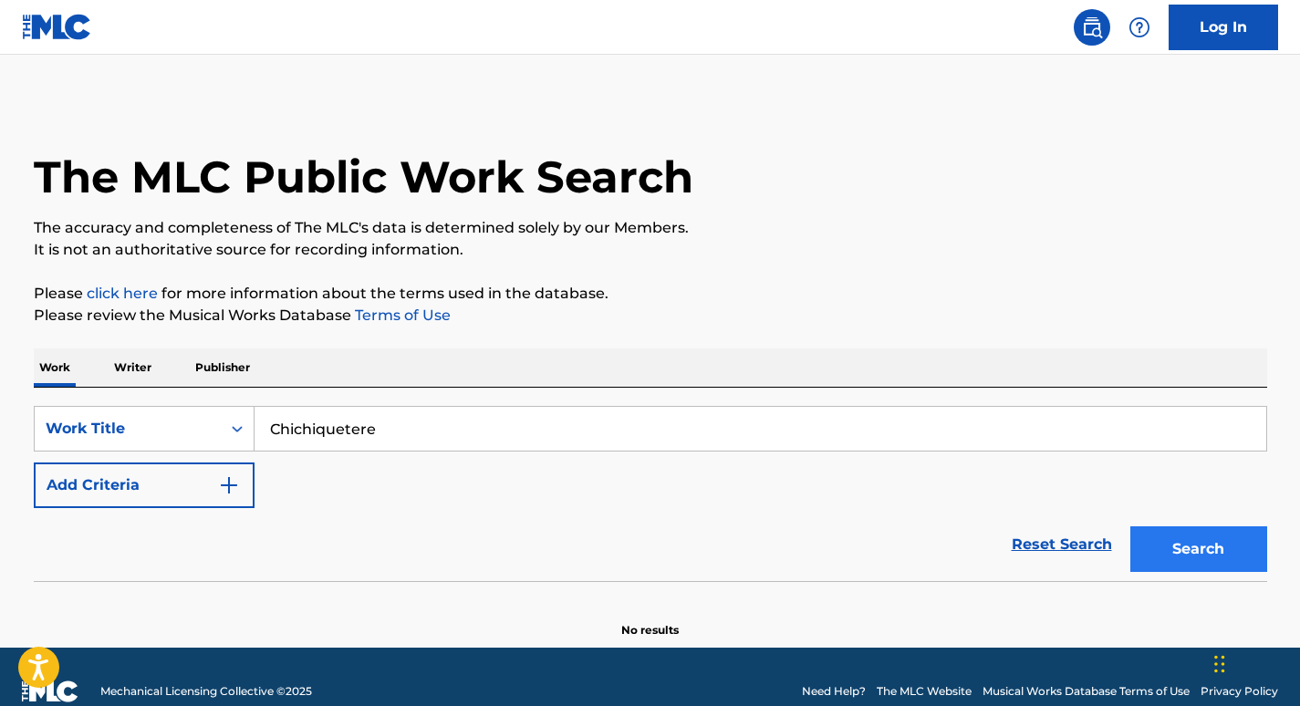
type input "Chichiquetere"
click at [1186, 549] on button "Search" at bounding box center [1198, 549] width 137 height 46
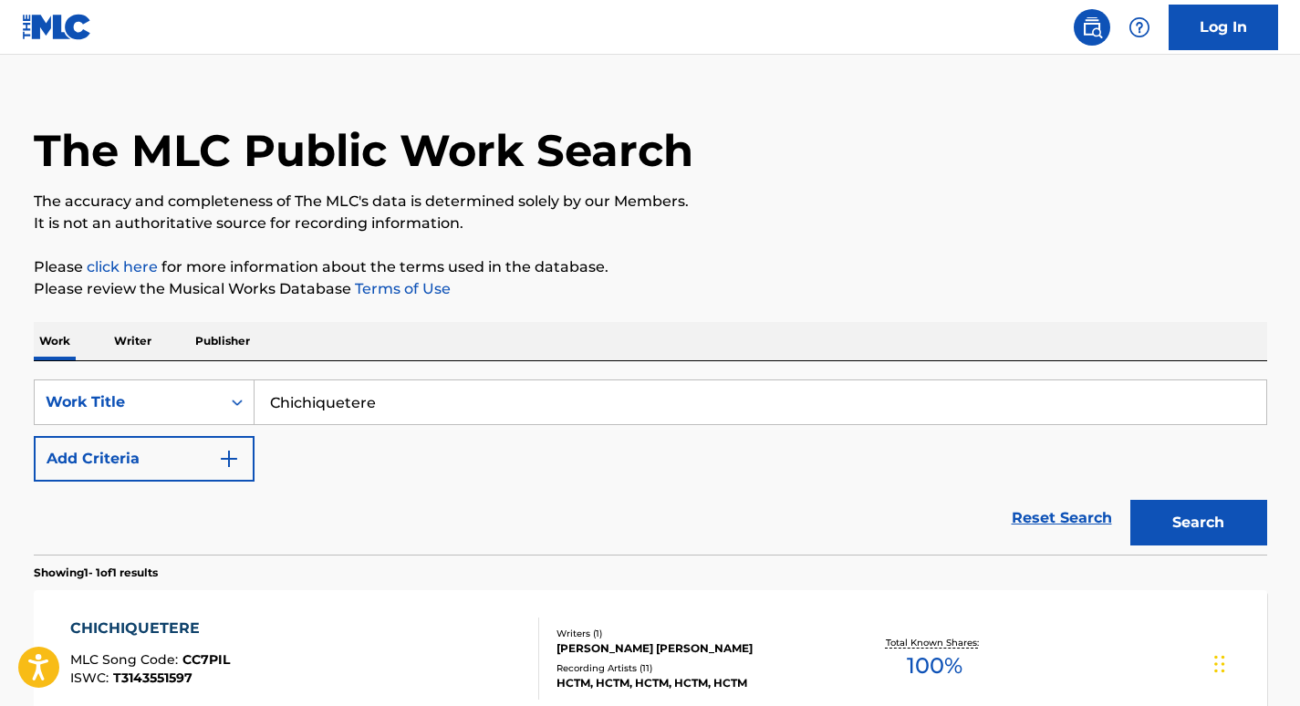
scroll to position [230, 0]
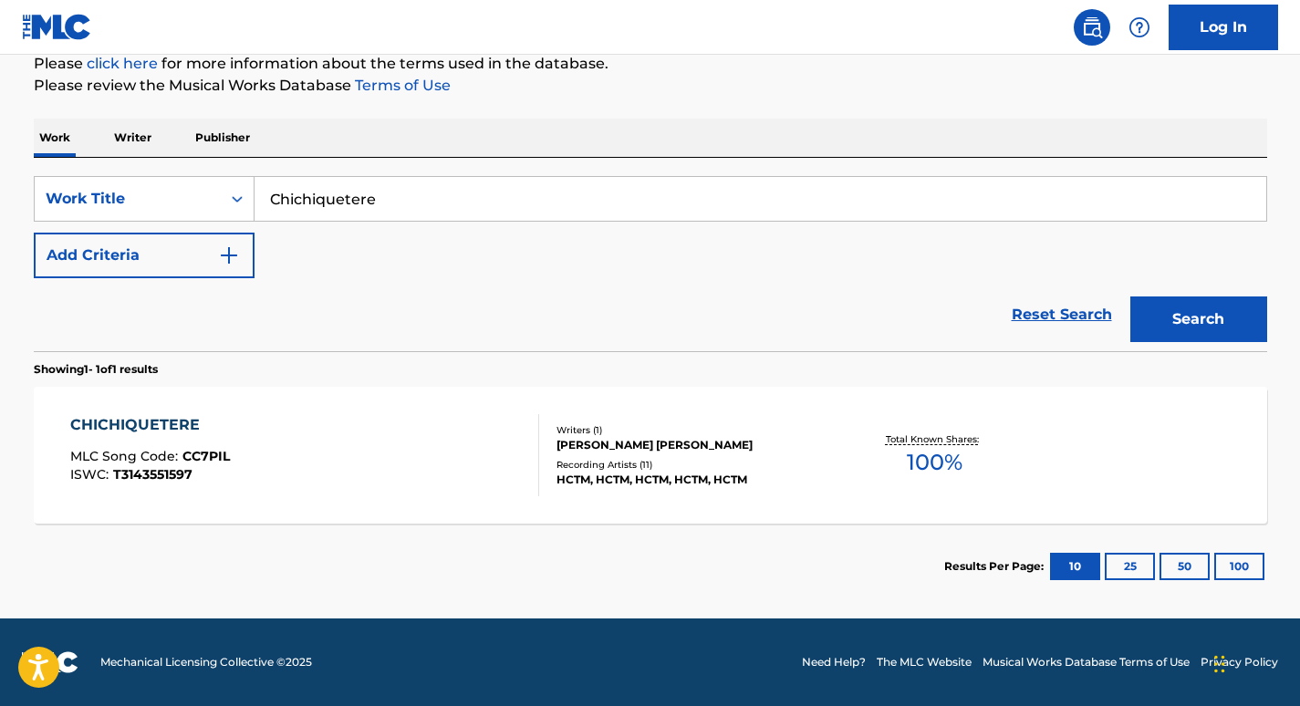
click at [114, 432] on div "CHICHIQUETERE" at bounding box center [150, 425] width 160 height 22
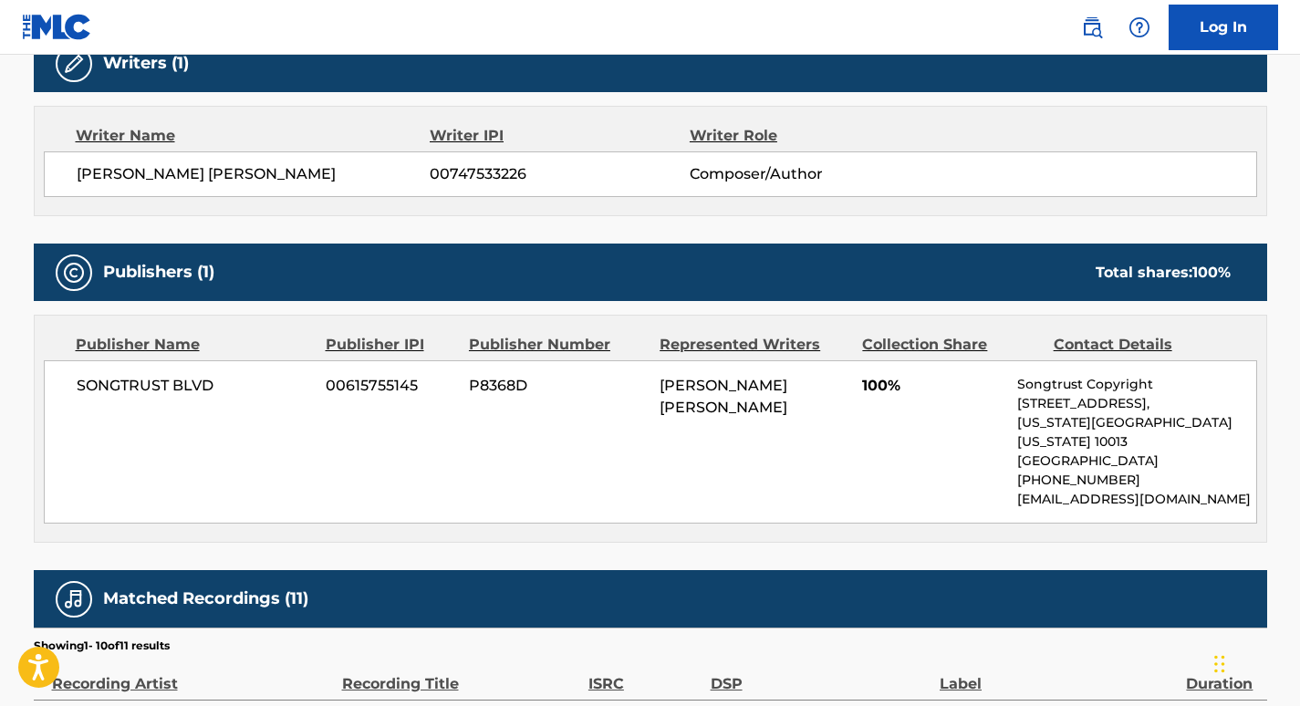
scroll to position [304, 0]
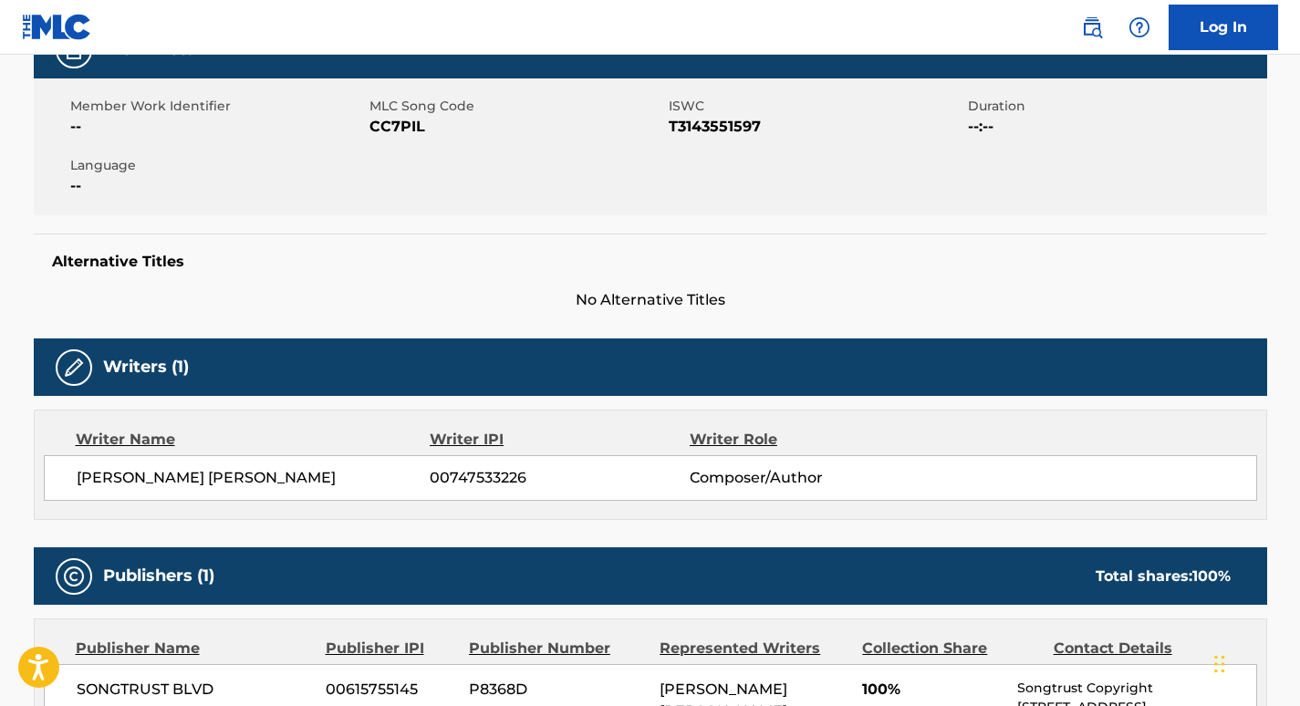
click at [477, 480] on span "00747533226" at bounding box center [559, 478] width 259 height 22
copy span "00747533226"
drag, startPoint x: 231, startPoint y: 476, endPoint x: 77, endPoint y: 472, distance: 154.2
click at [77, 472] on span "JUAN DAVID RODRIGUEZ" at bounding box center [254, 478] width 354 height 22
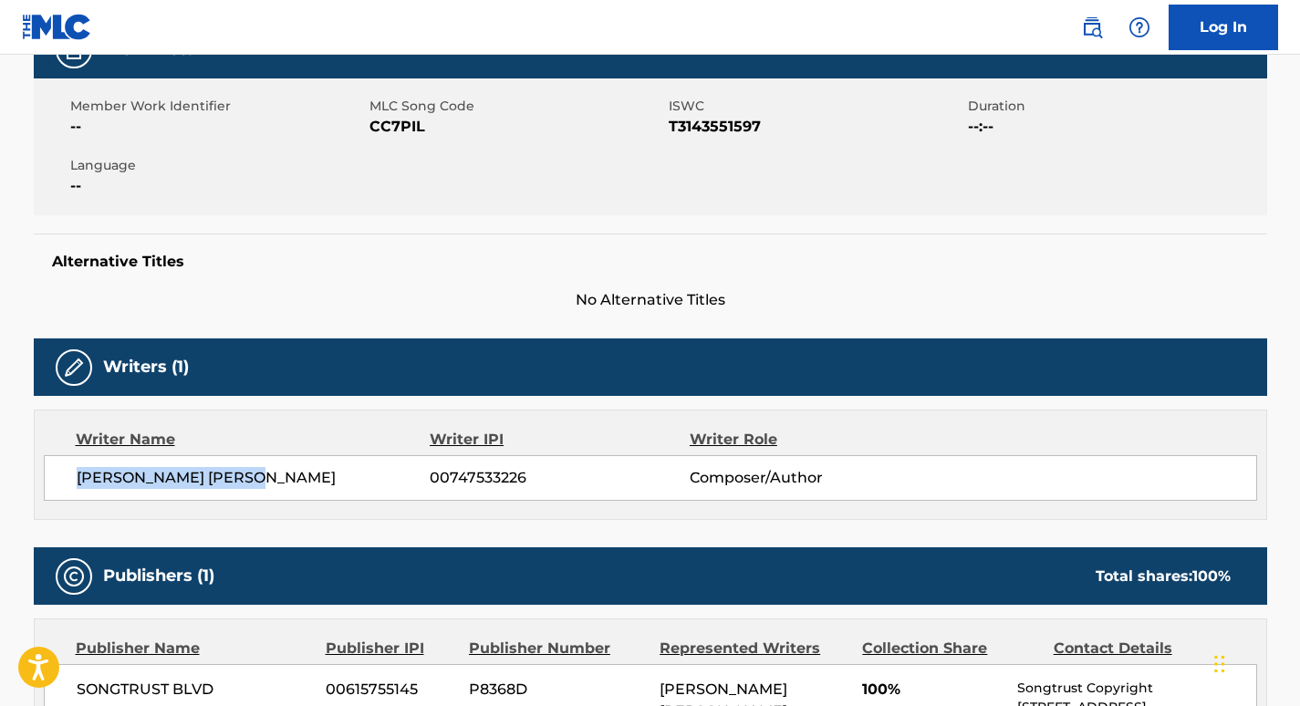
copy span "JUAN DAVID RODRIGUEZ"
